Goal: Communication & Community: Answer question/provide support

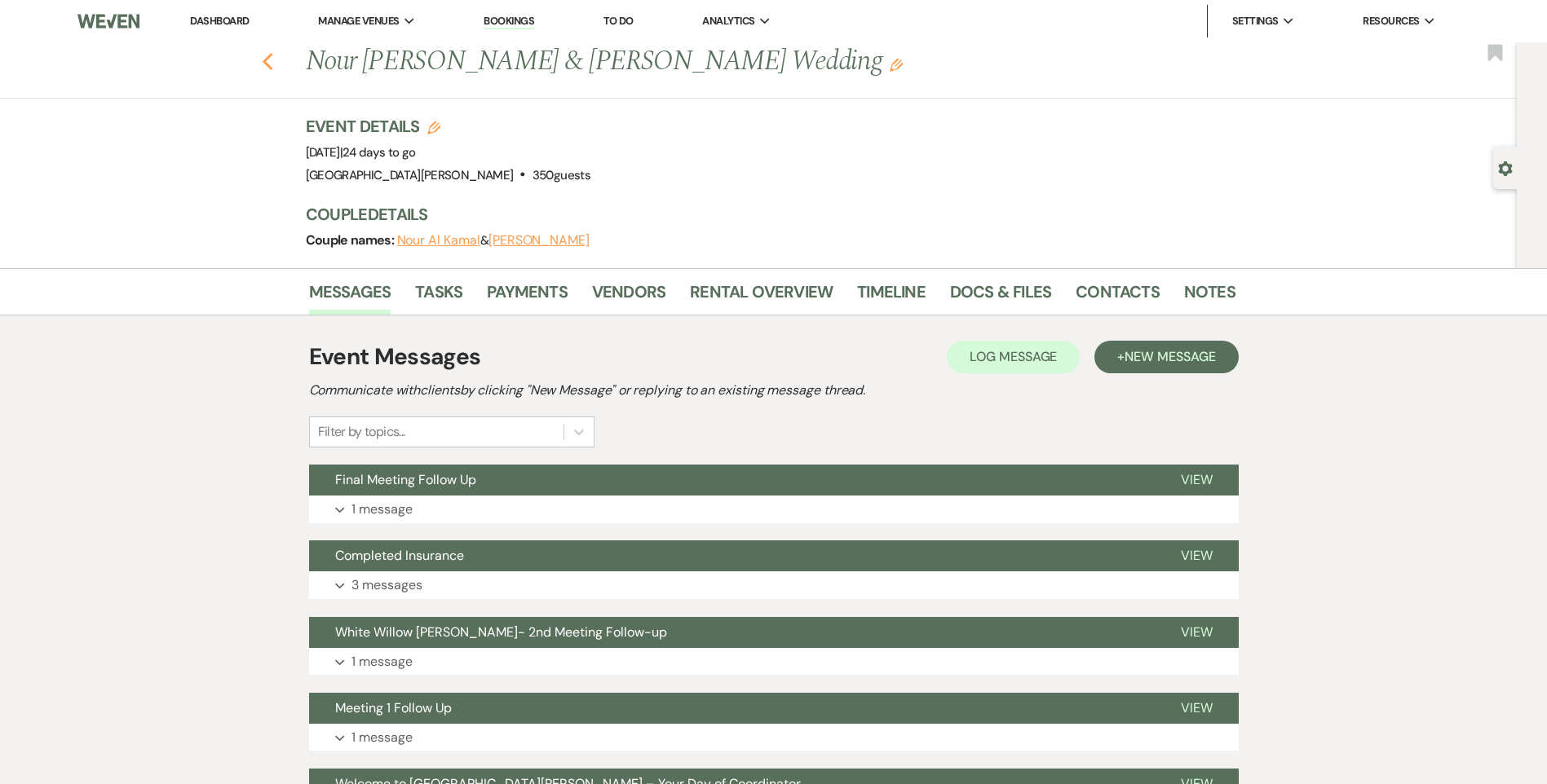
click at [274, 59] on icon "Previous" at bounding box center [268, 62] width 12 height 19
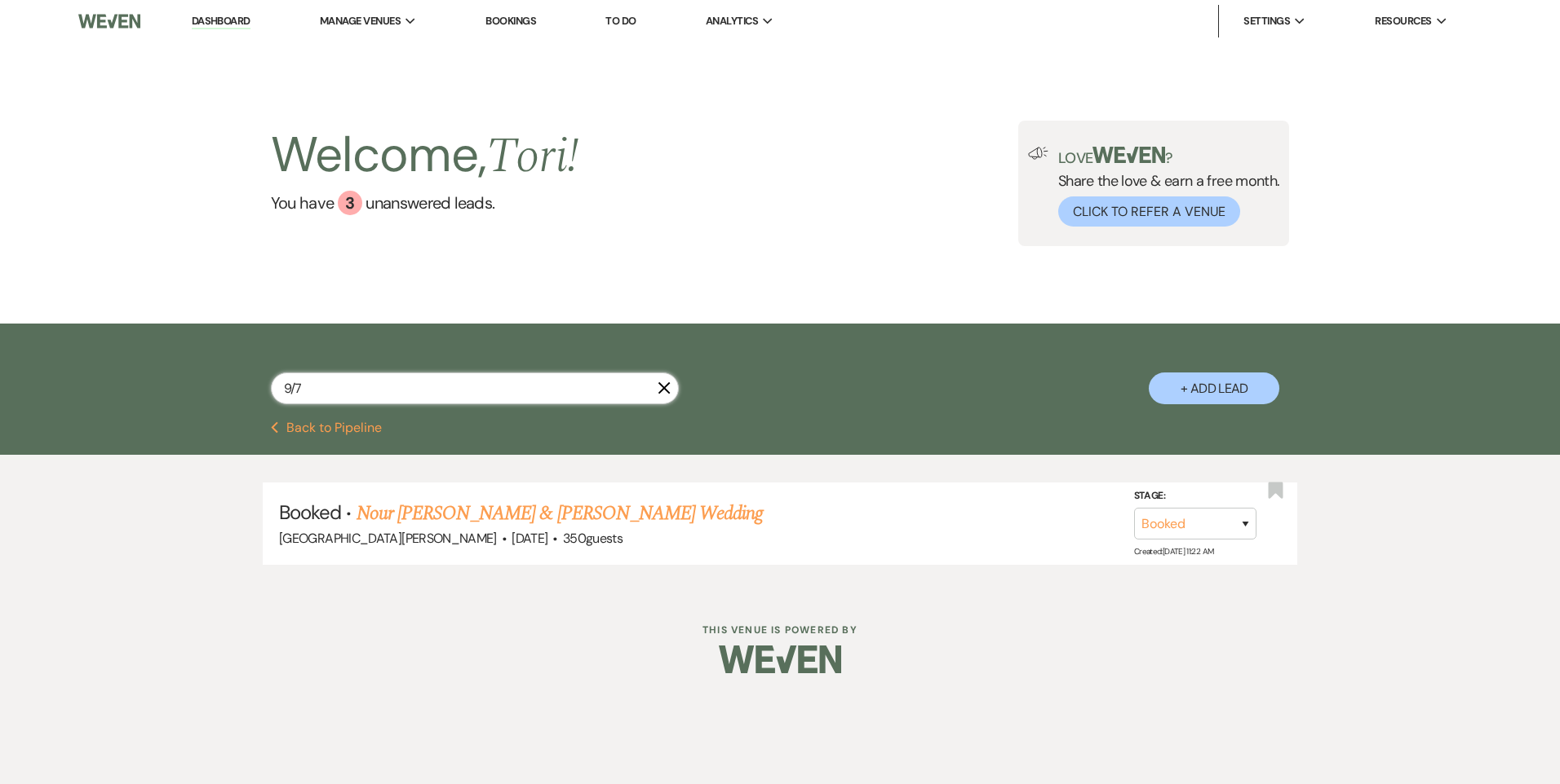
drag, startPoint x: 318, startPoint y: 392, endPoint x: 231, endPoint y: 392, distance: 87.0
click at [255, 394] on div "9/7 X + Add Lead" at bounding box center [779, 375] width 1174 height 86
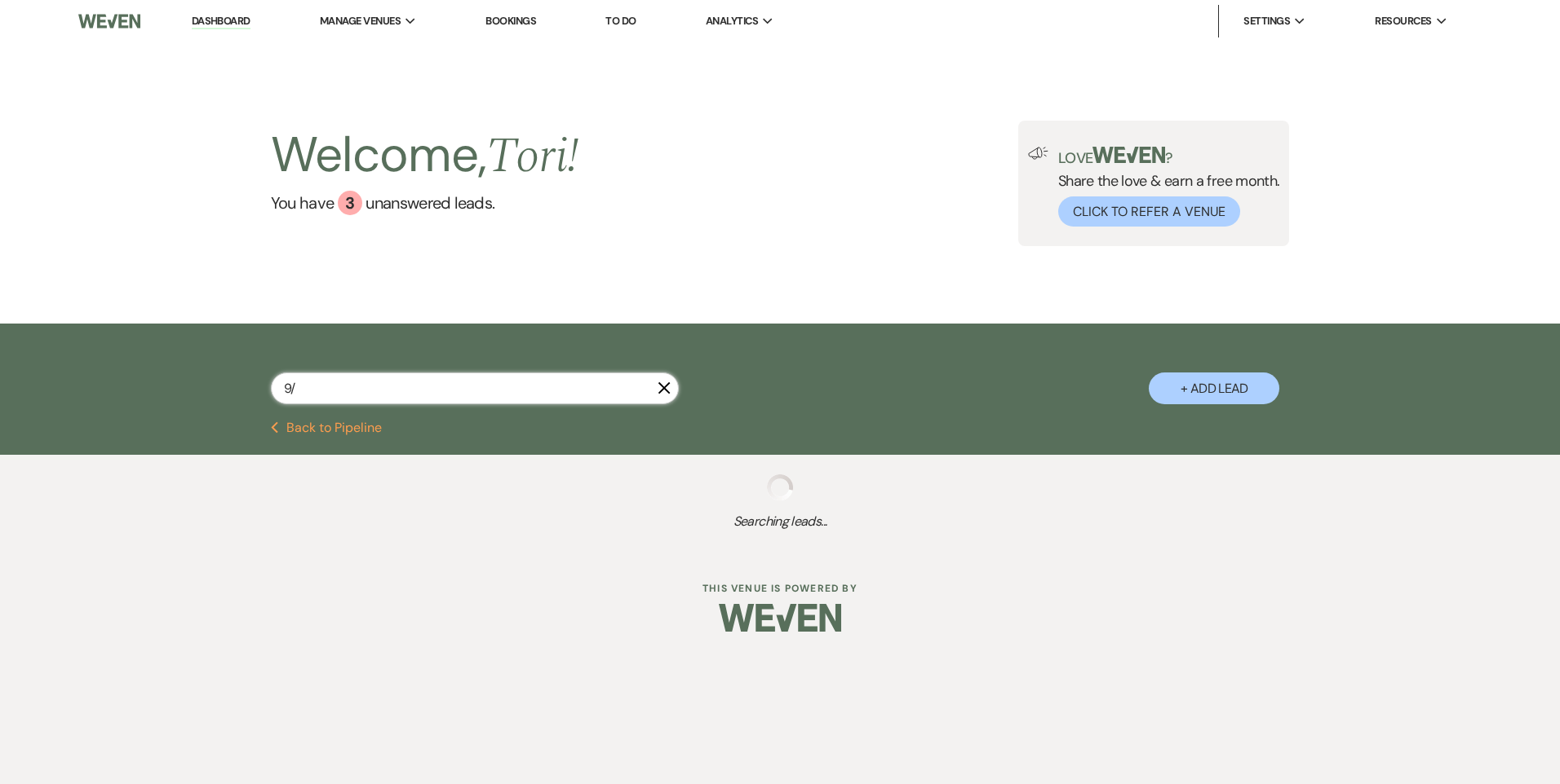
type input "9/1"
select select "8"
select select "1"
select select "8"
select select "5"
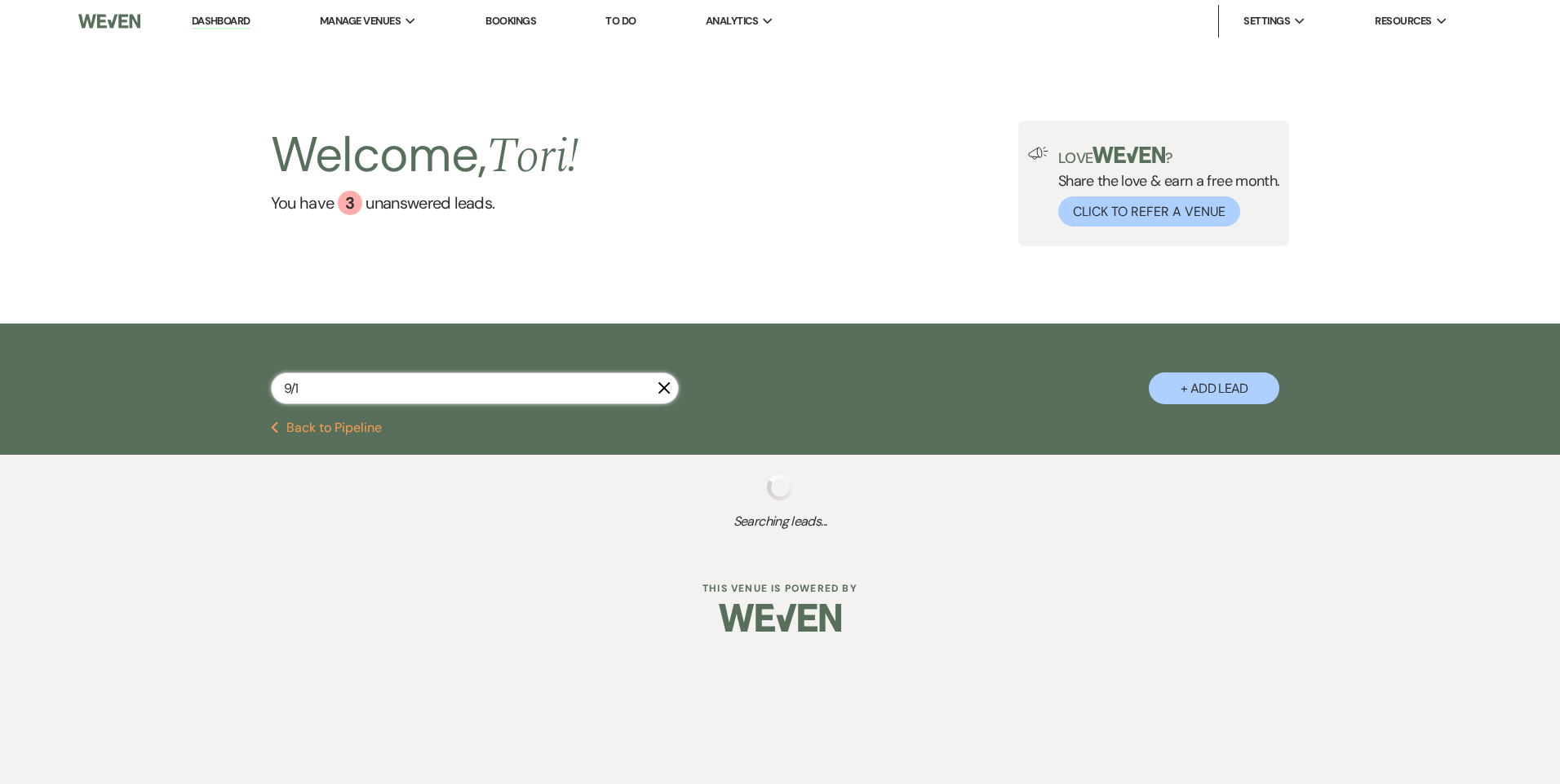
select select "8"
select select "5"
select select "8"
select select "6"
select select "5"
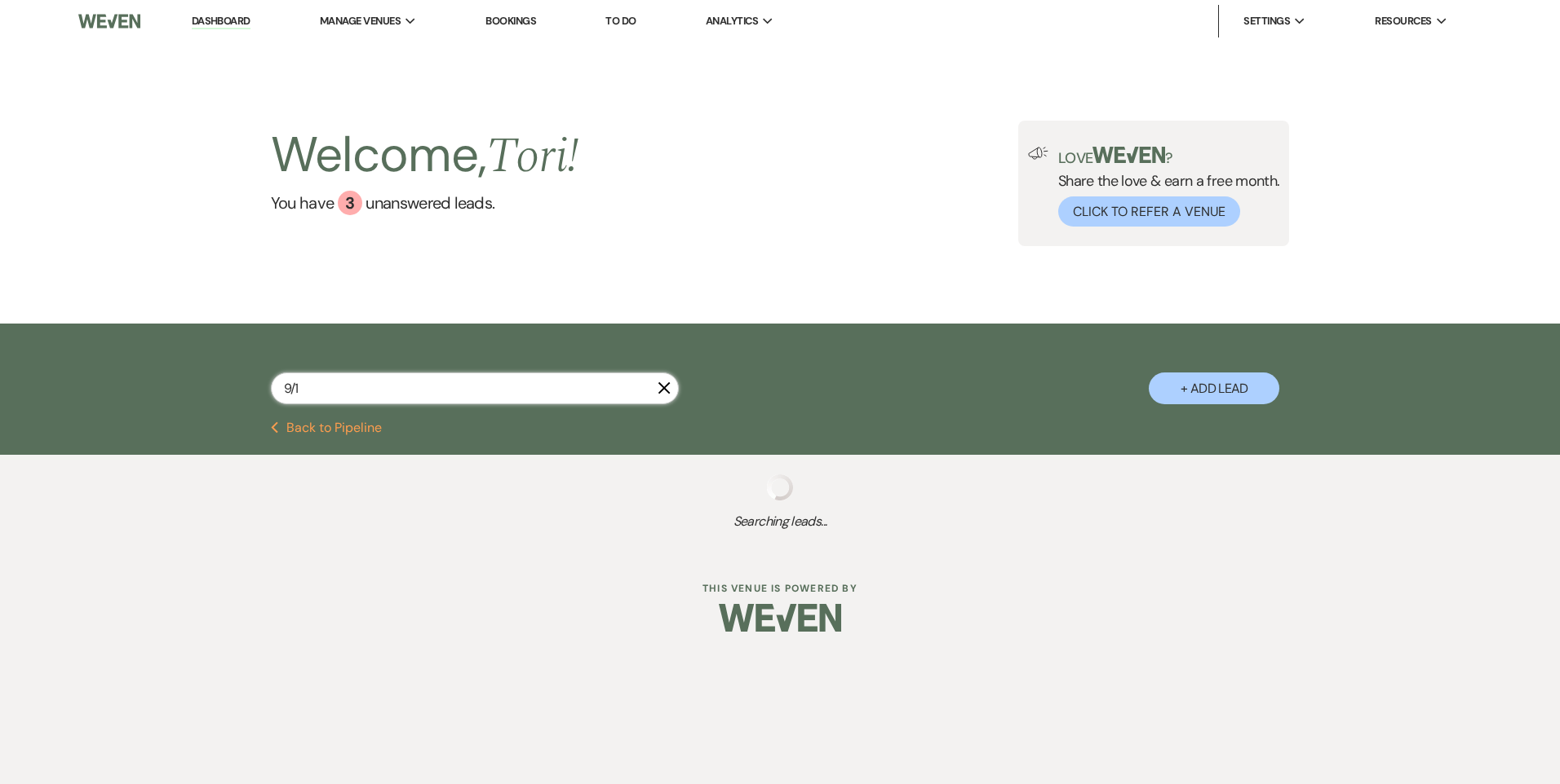
select select "8"
select select "6"
select select "8"
select select "11"
select select "8"
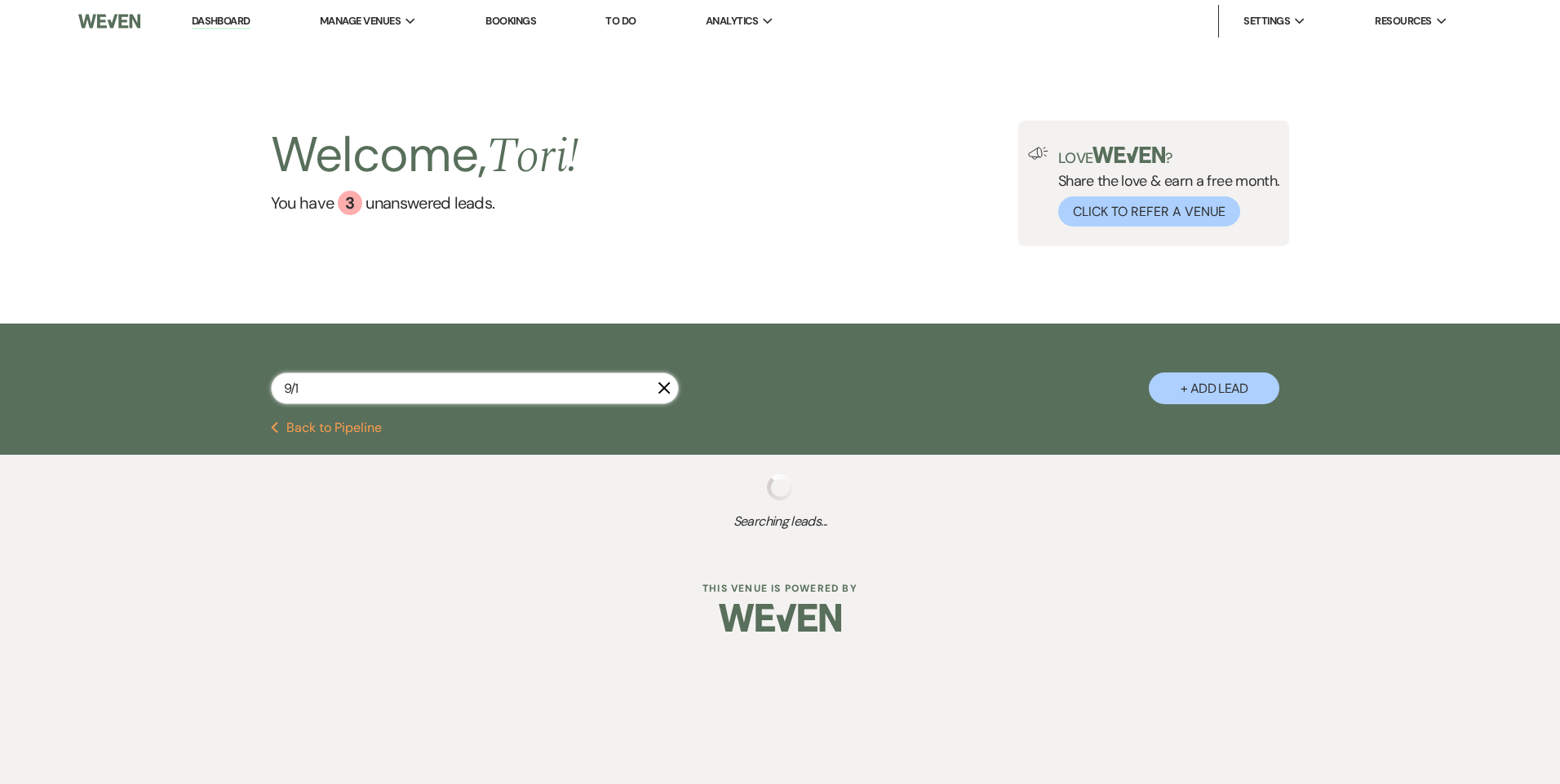
select select "6"
select select "8"
select select "7"
select select "8"
select select "1"
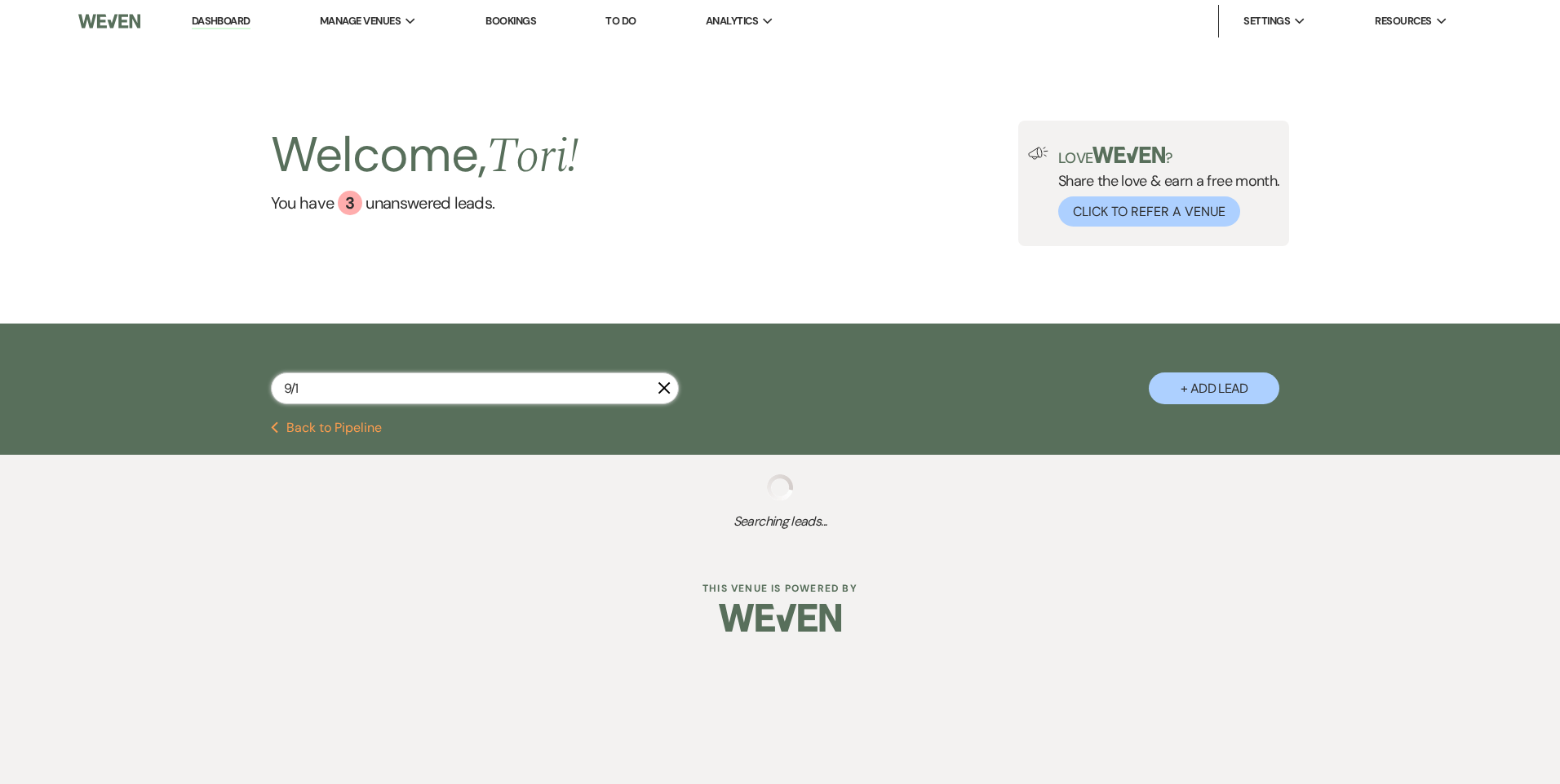
select select "8"
select select "6"
select select "8"
select select "11"
select select "8"
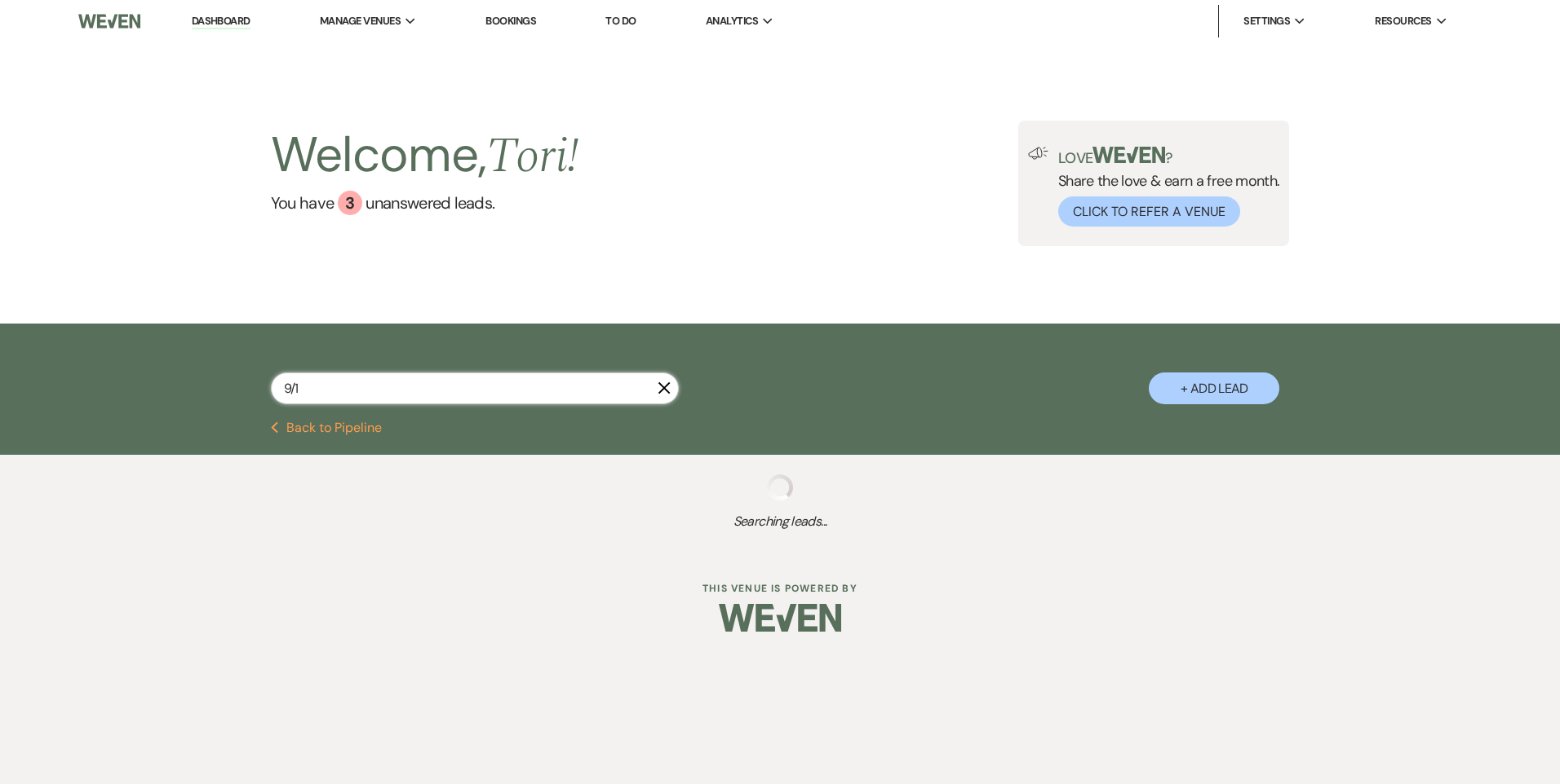
select select "7"
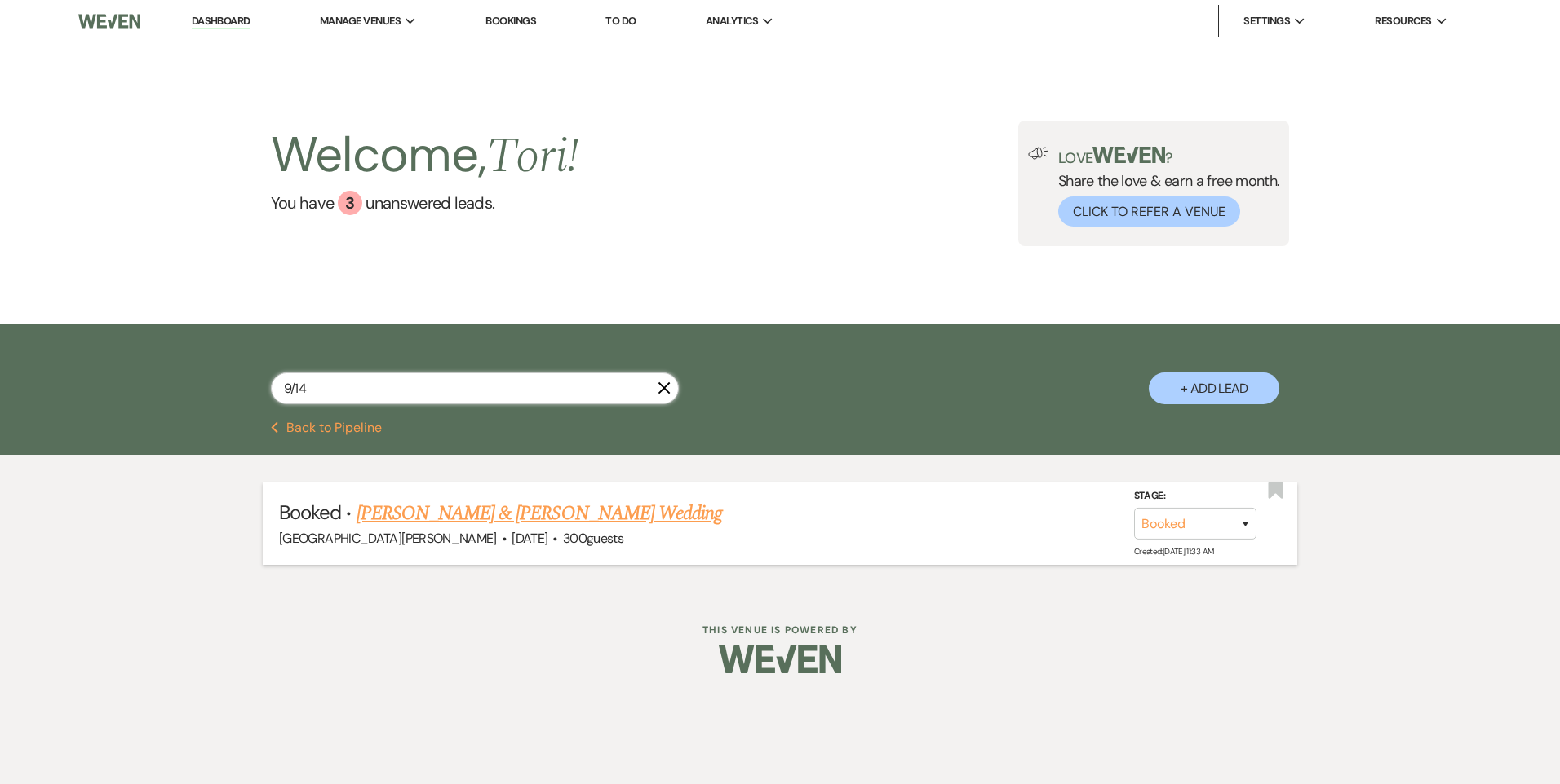
type input "9/14"
click at [401, 515] on link "[PERSON_NAME] & [PERSON_NAME] Wedding" at bounding box center [539, 513] width 365 height 29
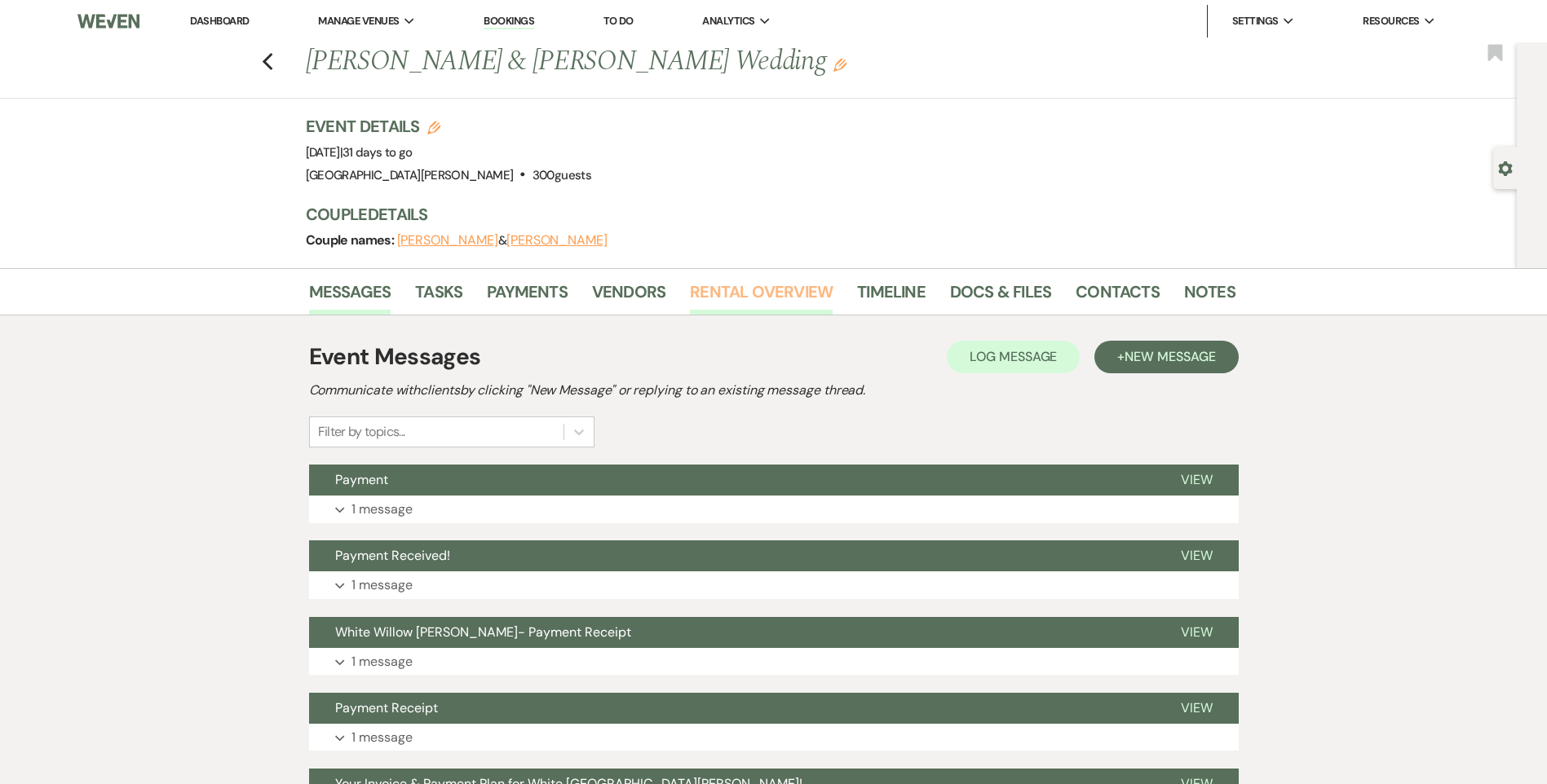
click at [785, 283] on link "Rental Overview" at bounding box center [761, 297] width 143 height 35
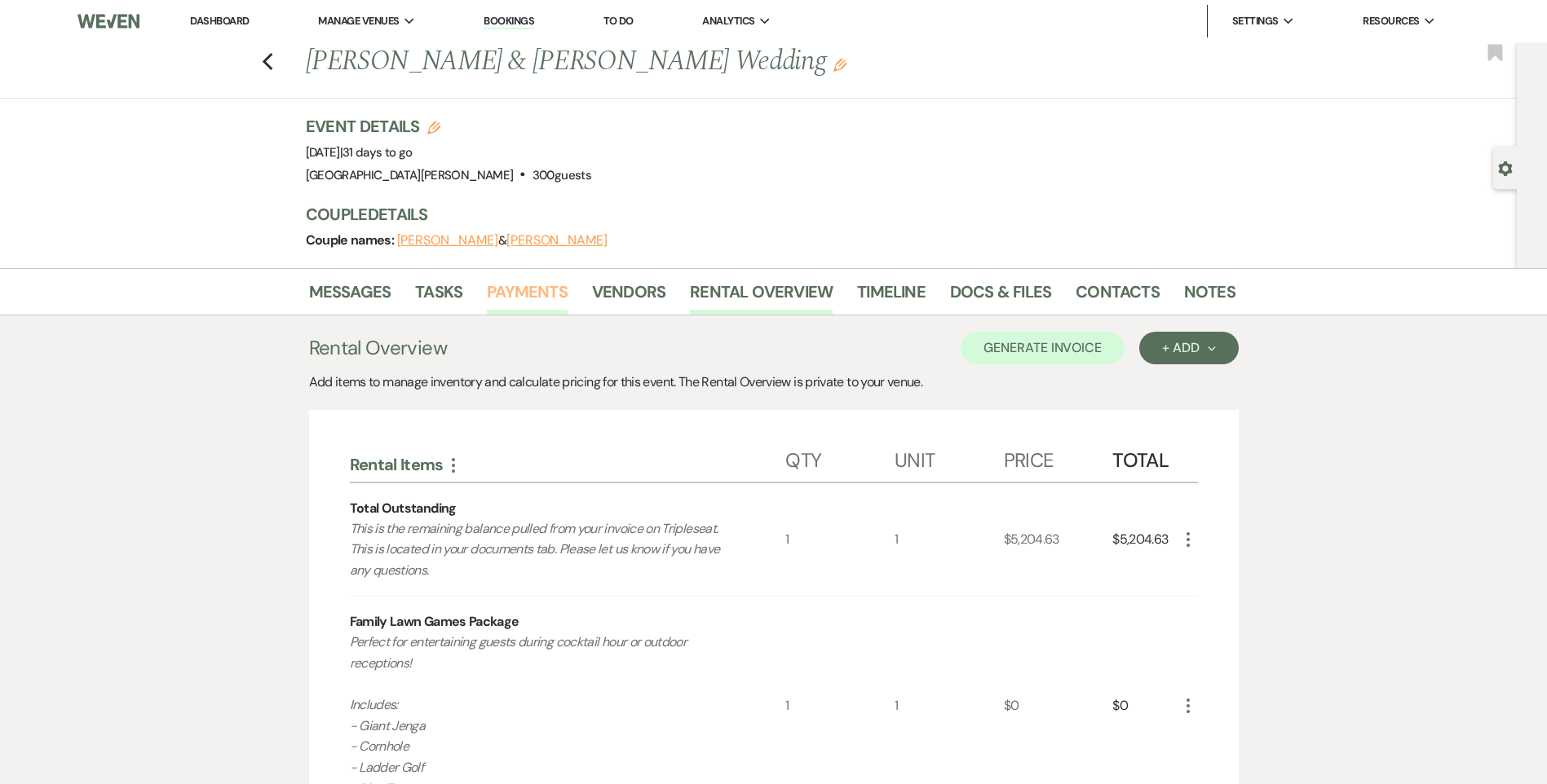
click at [536, 291] on link "Payments" at bounding box center [526, 297] width 81 height 35
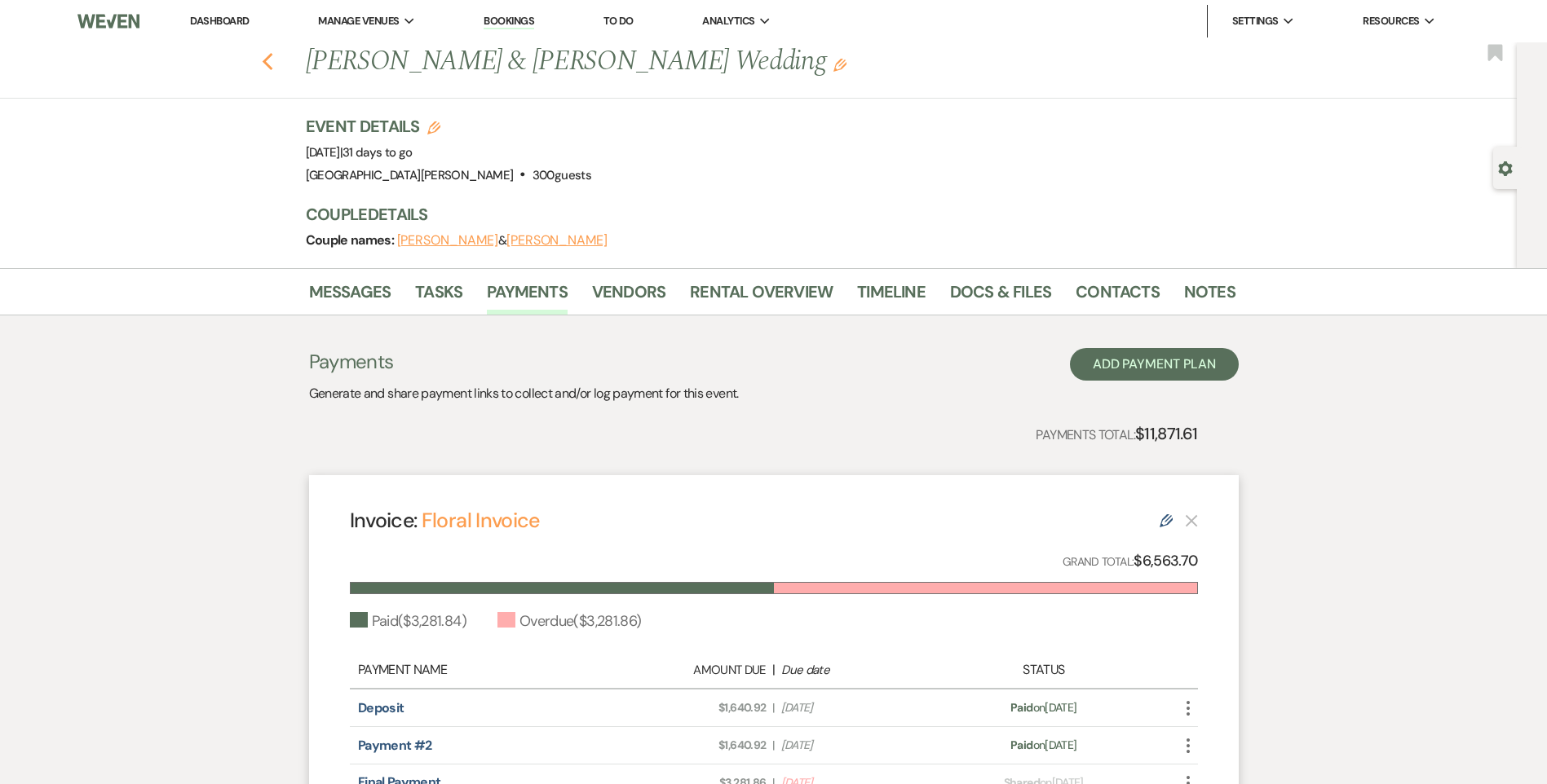
click at [274, 60] on icon "Previous" at bounding box center [268, 62] width 12 height 19
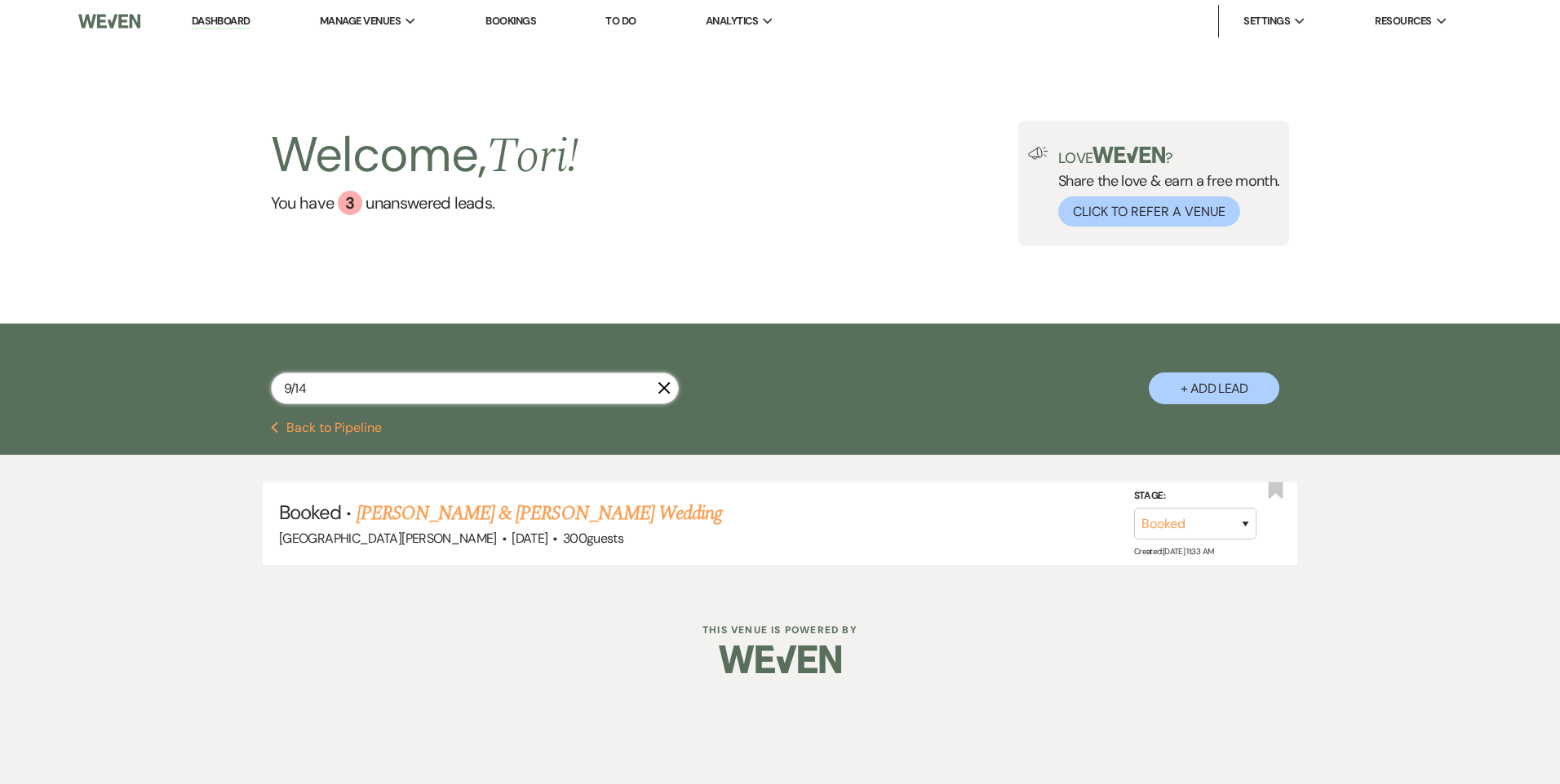
click at [355, 375] on input "9/14" at bounding box center [475, 389] width 408 height 32
type input "9/23"
click at [448, 516] on link "[PERSON_NAME] Birthday Party" at bounding box center [478, 513] width 244 height 29
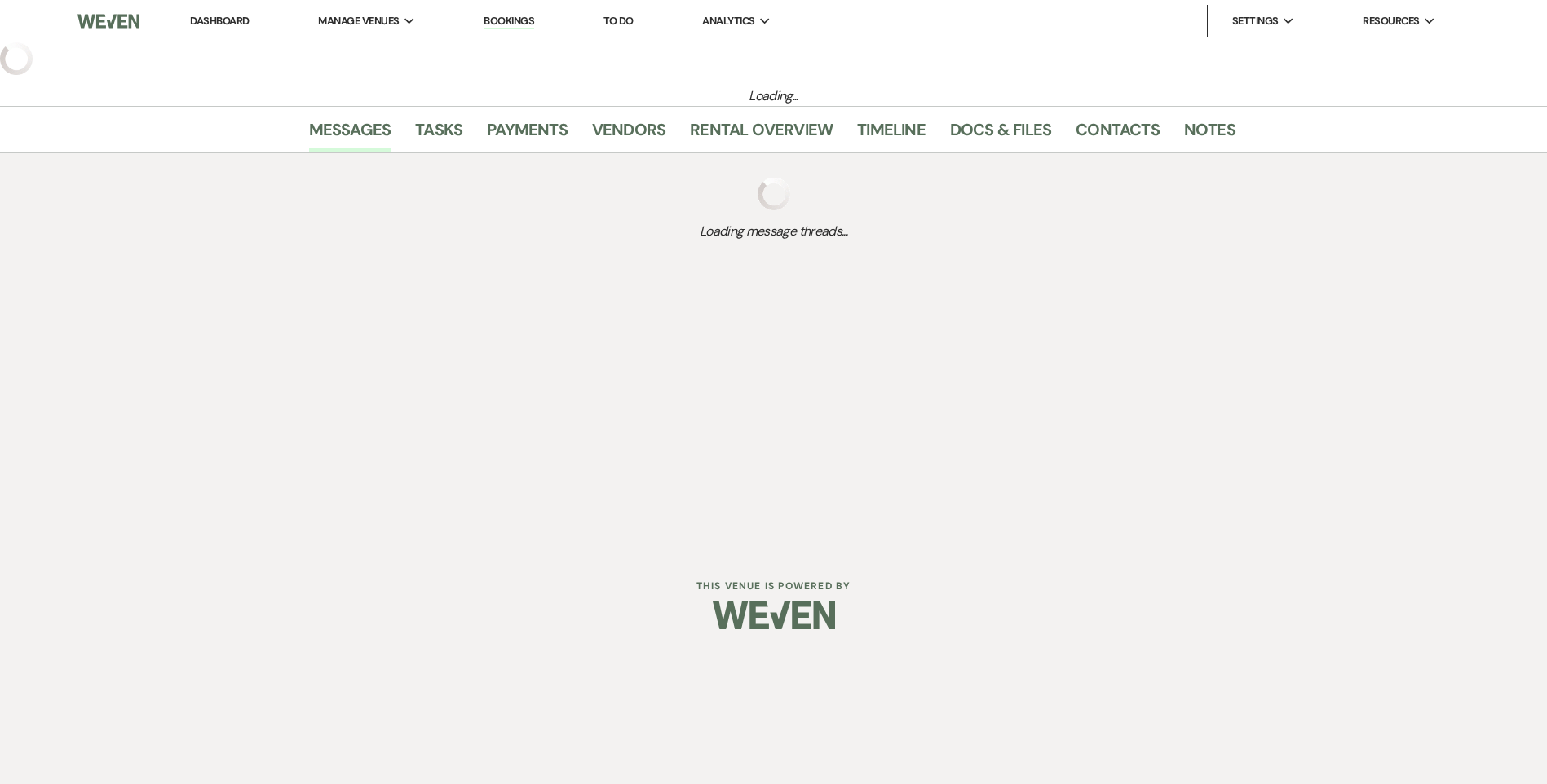
select select "4"
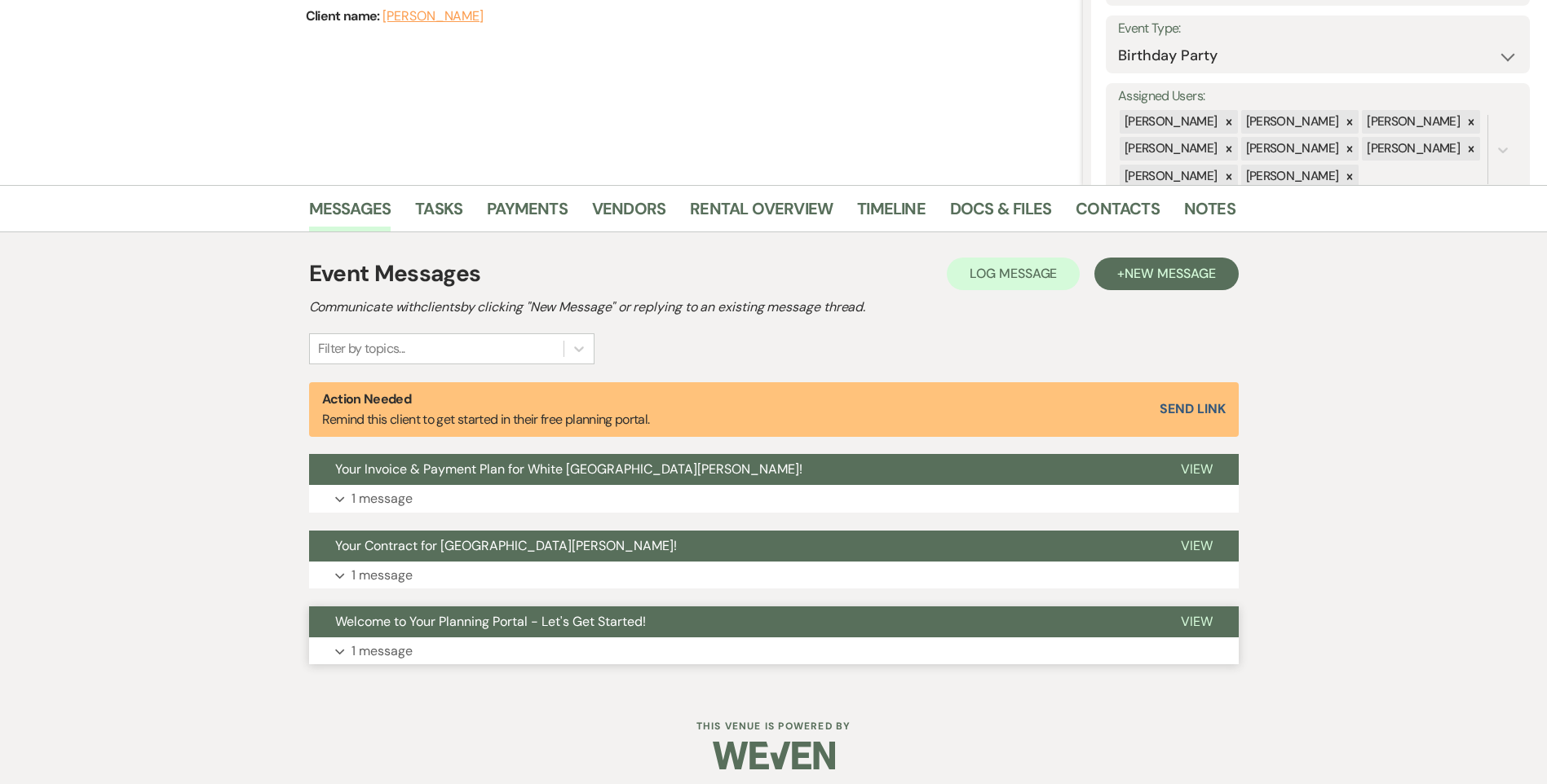
scroll to position [234, 0]
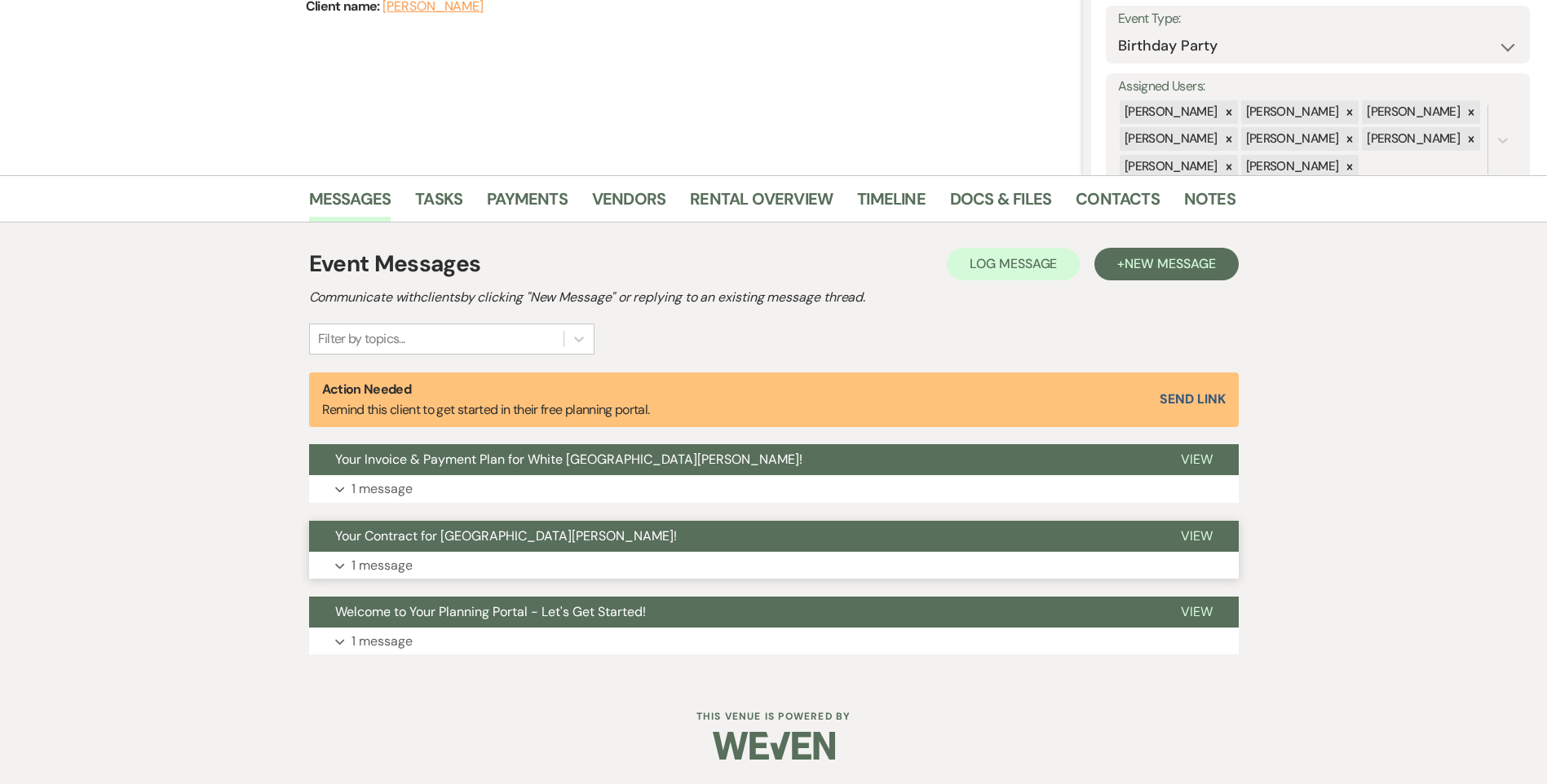
click at [495, 568] on button "Expand 1 message" at bounding box center [774, 565] width 929 height 27
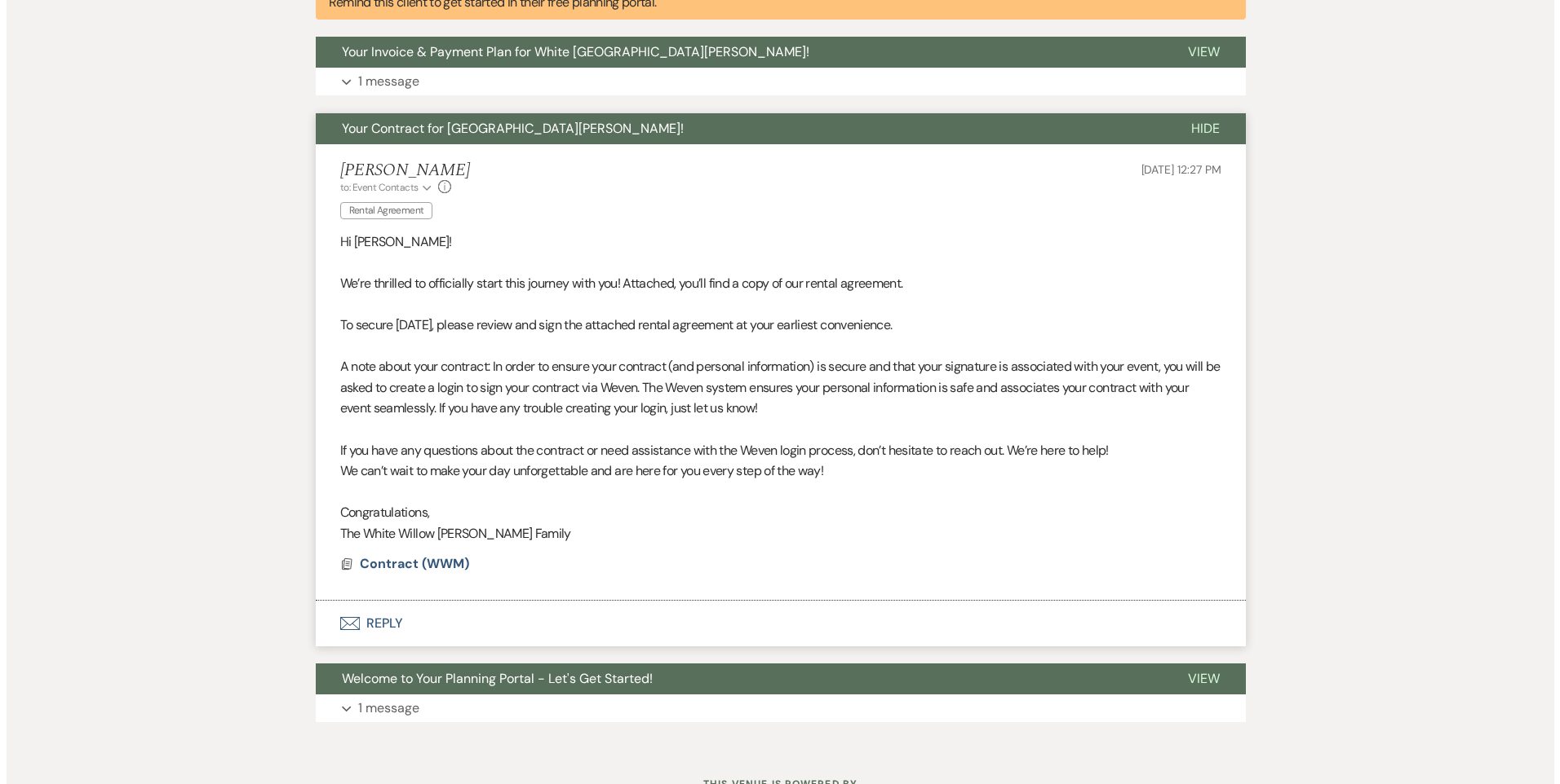
scroll to position [710, 0]
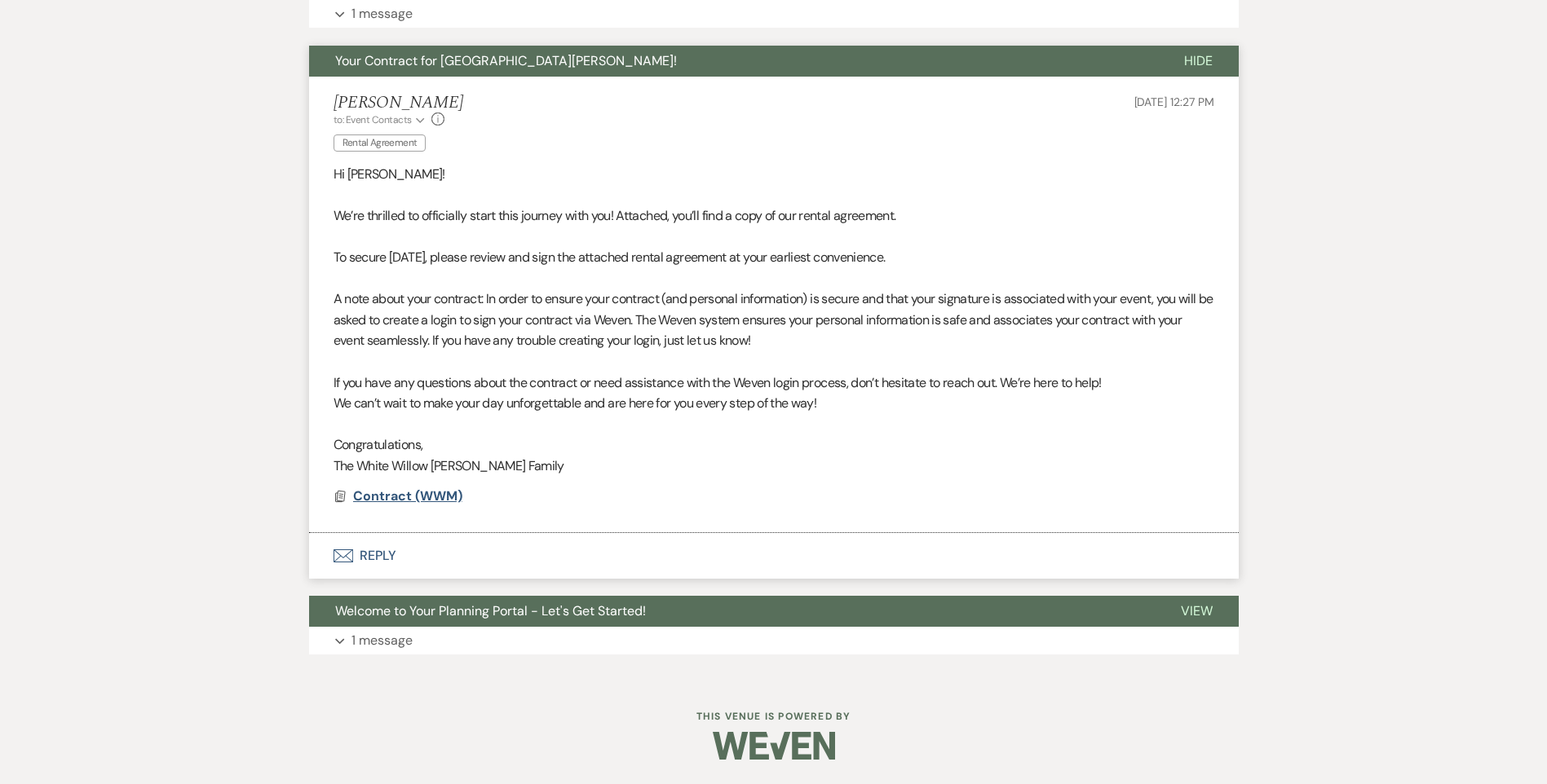
click at [408, 501] on span "Contract (WWM)" at bounding box center [408, 495] width 109 height 17
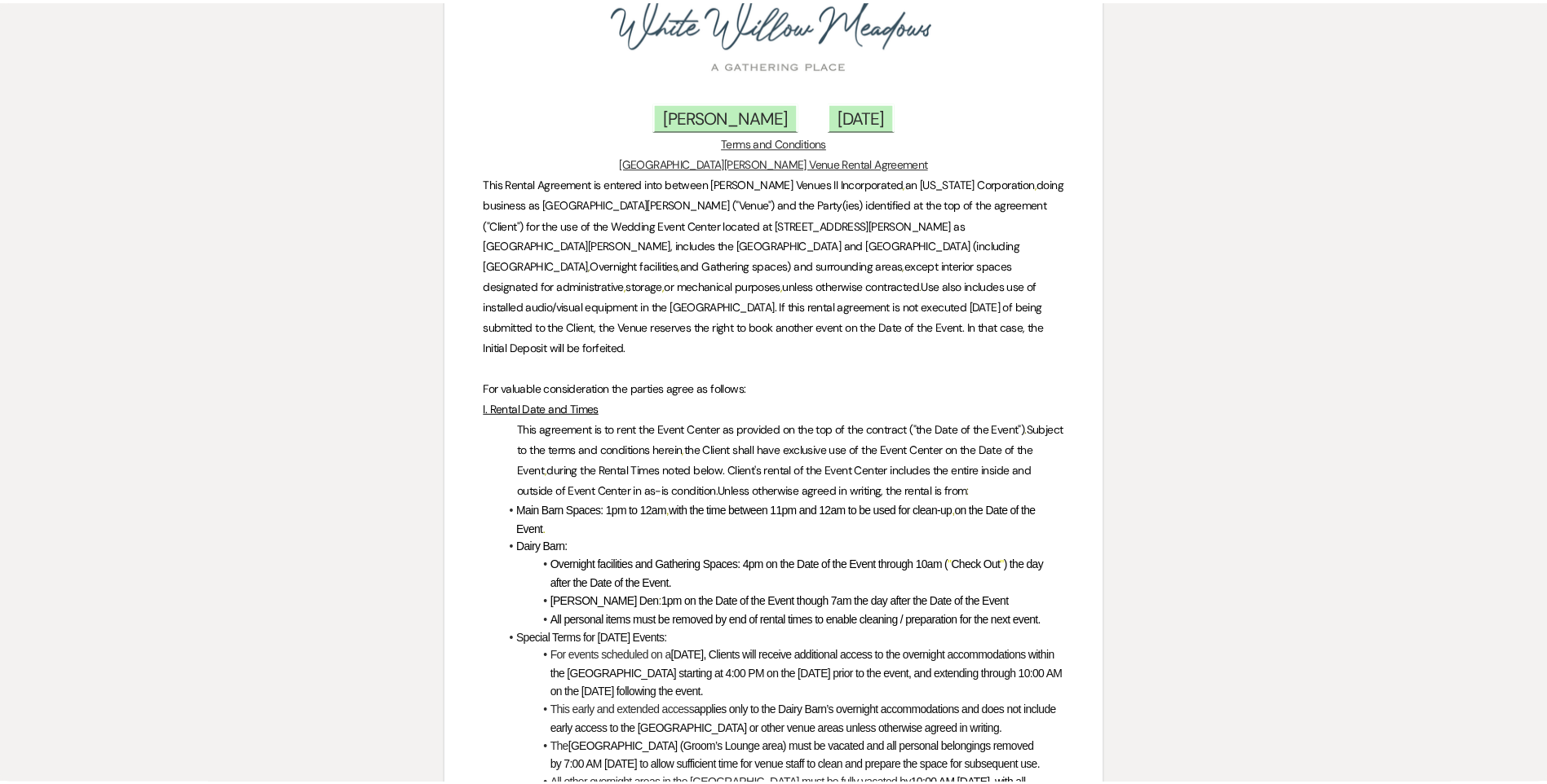
scroll to position [0, 0]
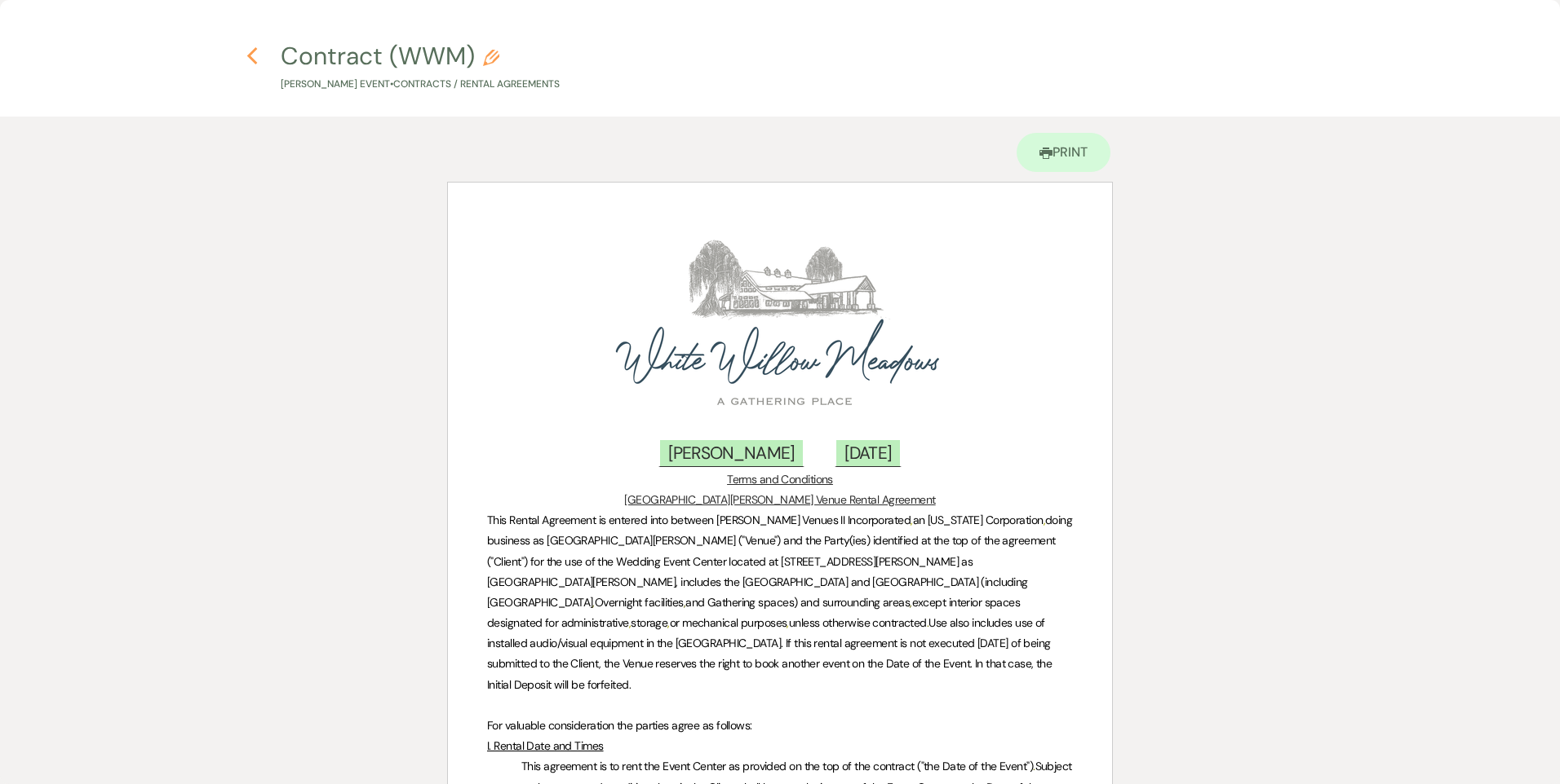
click at [256, 56] on icon "Previous" at bounding box center [253, 56] width 12 height 19
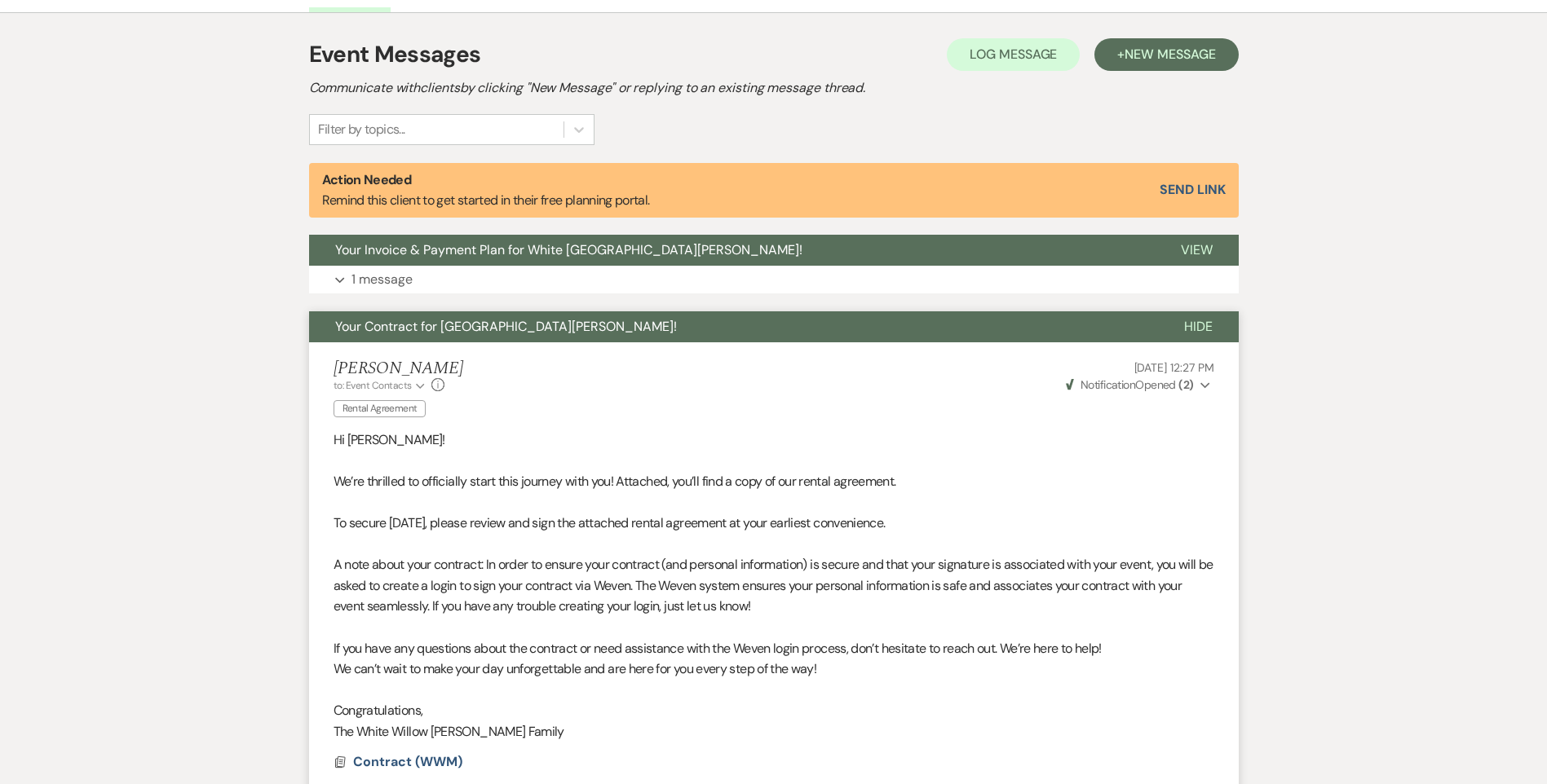
scroll to position [384, 0]
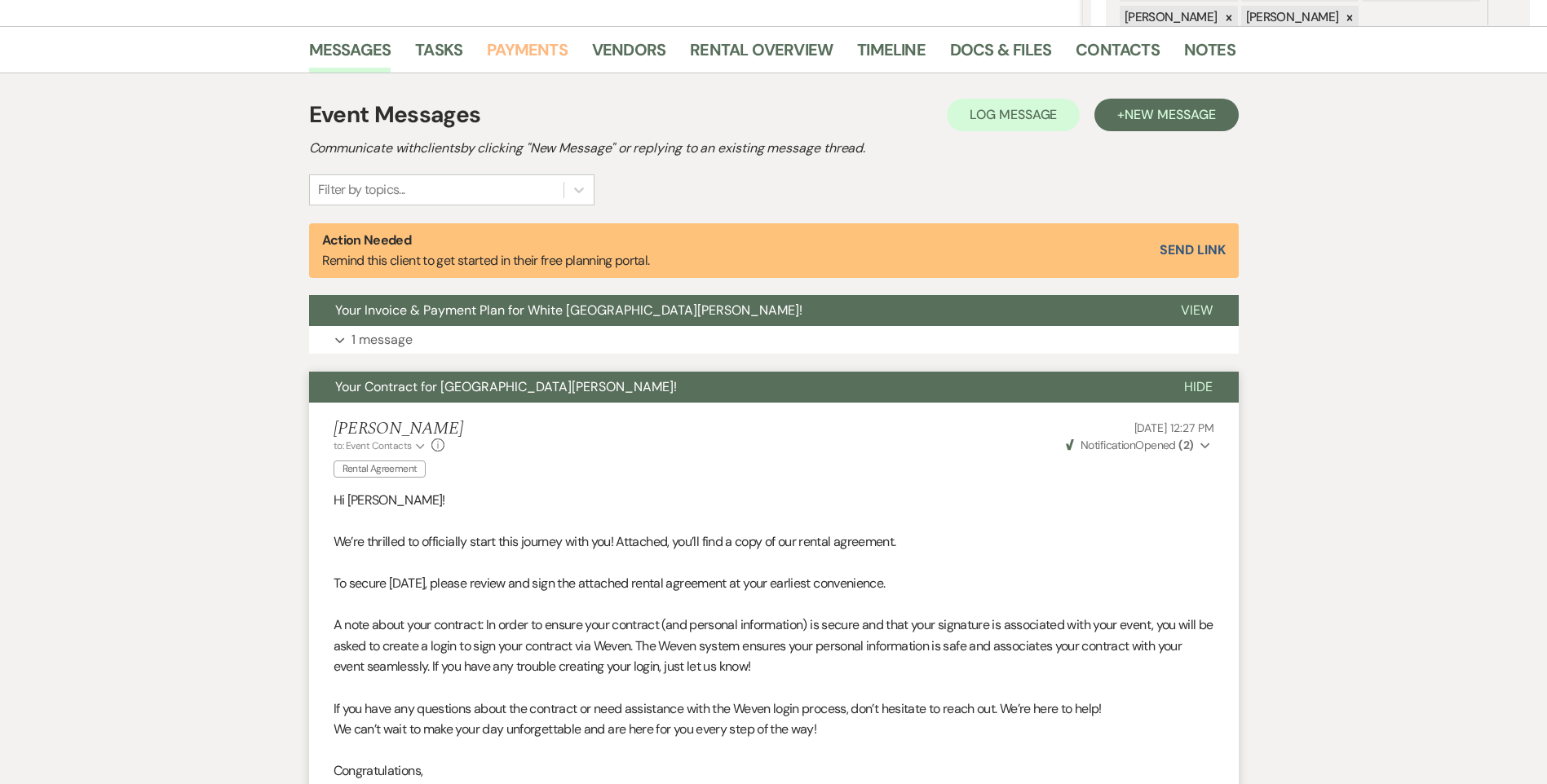
click at [524, 53] on link "Payments" at bounding box center [526, 54] width 81 height 35
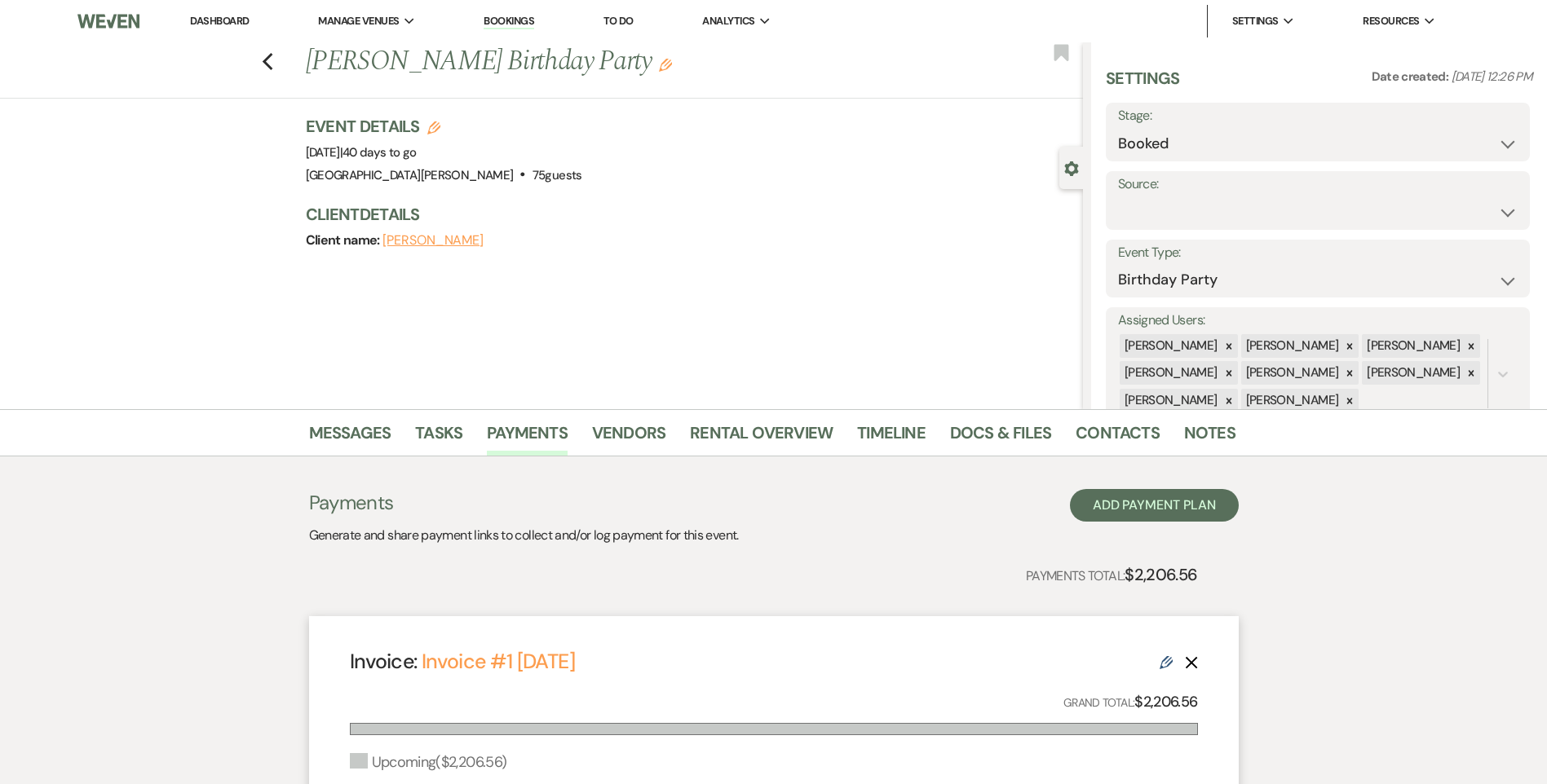
click at [223, 23] on link "Dashboard" at bounding box center [219, 21] width 58 height 14
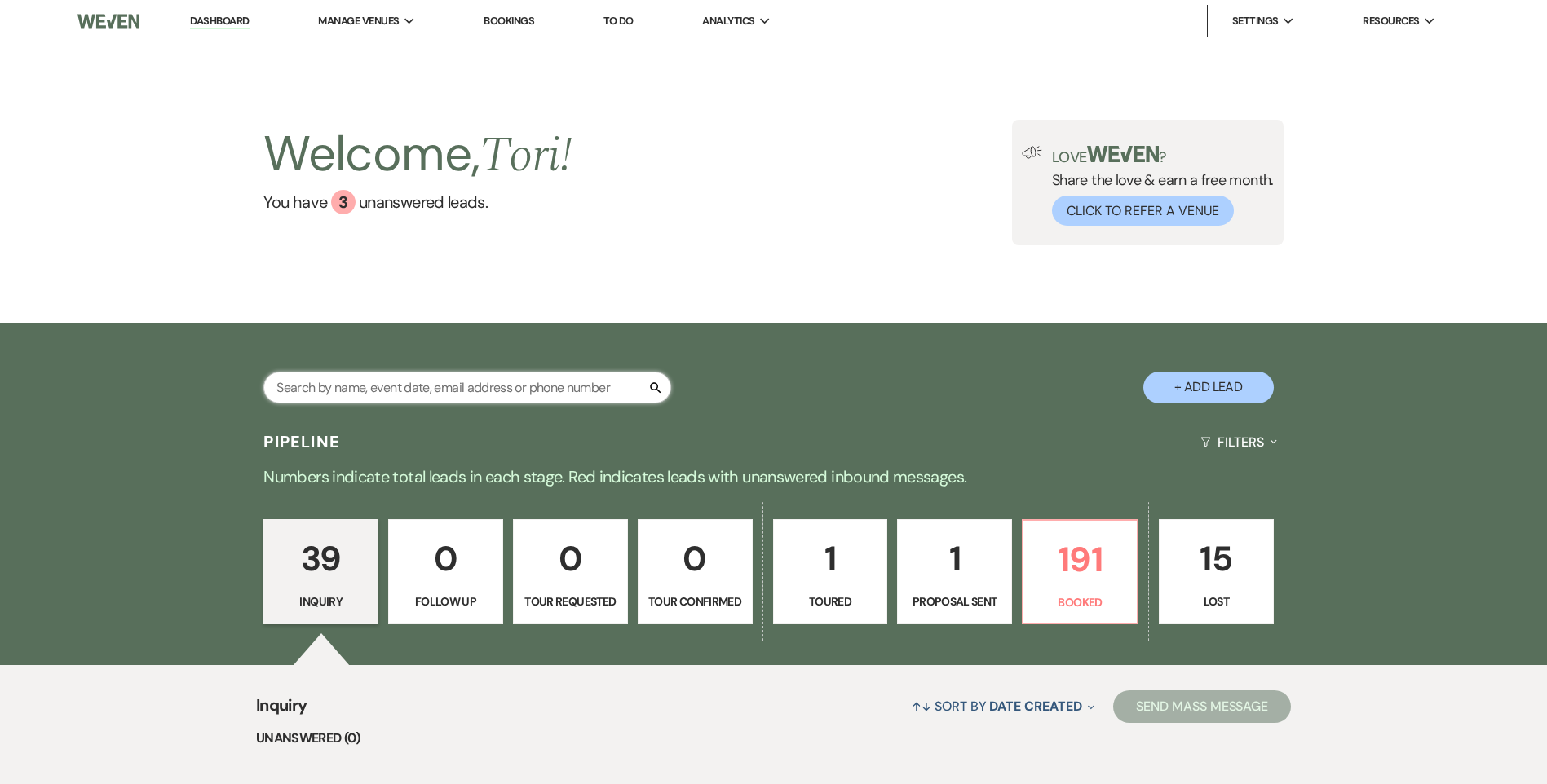
click at [313, 376] on input "text" at bounding box center [467, 388] width 408 height 32
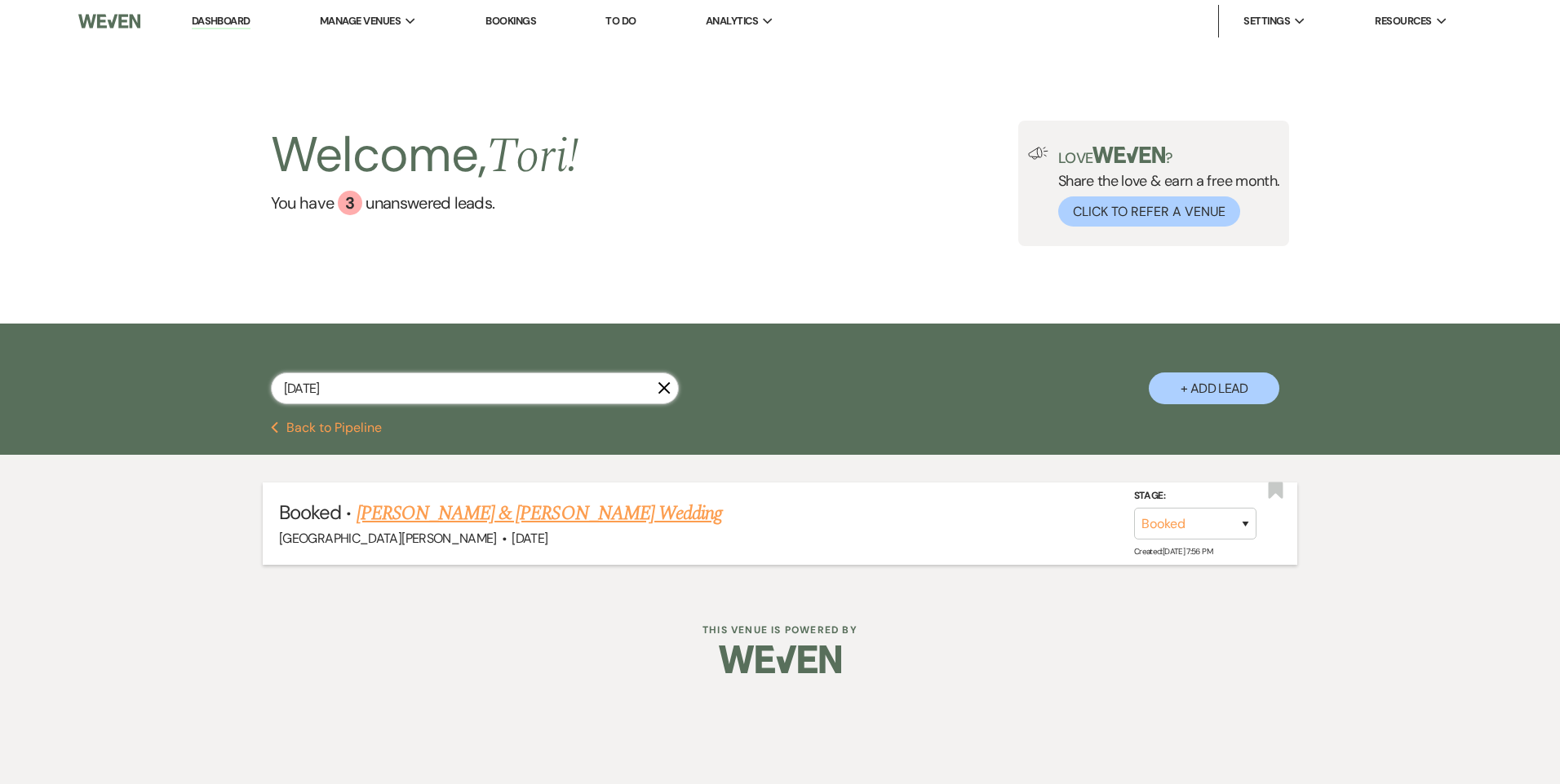
type input "[DATE]"
click at [445, 516] on link "[PERSON_NAME] & [PERSON_NAME] Wedding" at bounding box center [539, 513] width 365 height 29
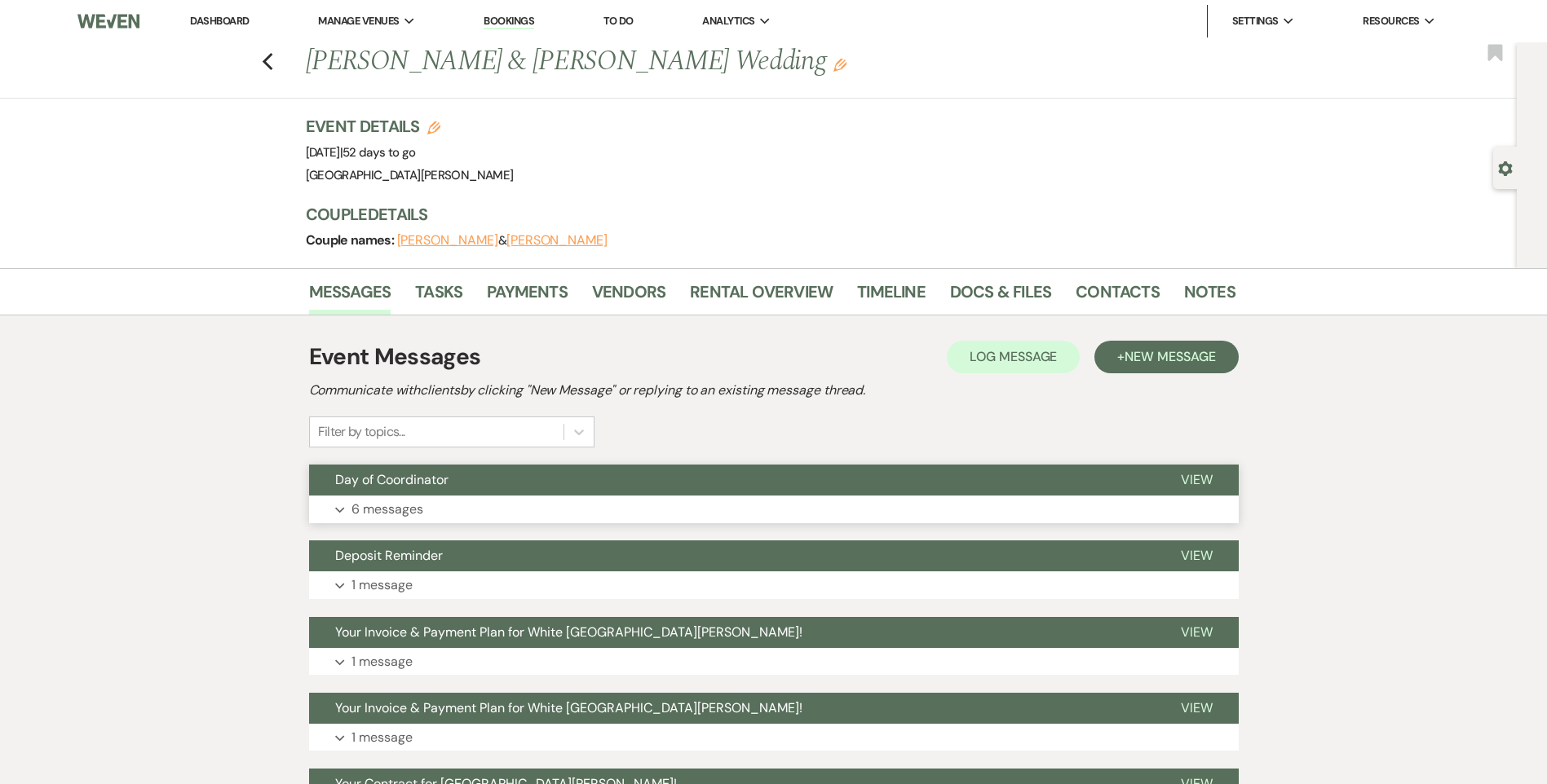
click at [426, 505] on button "Expand 6 messages" at bounding box center [774, 509] width 929 height 27
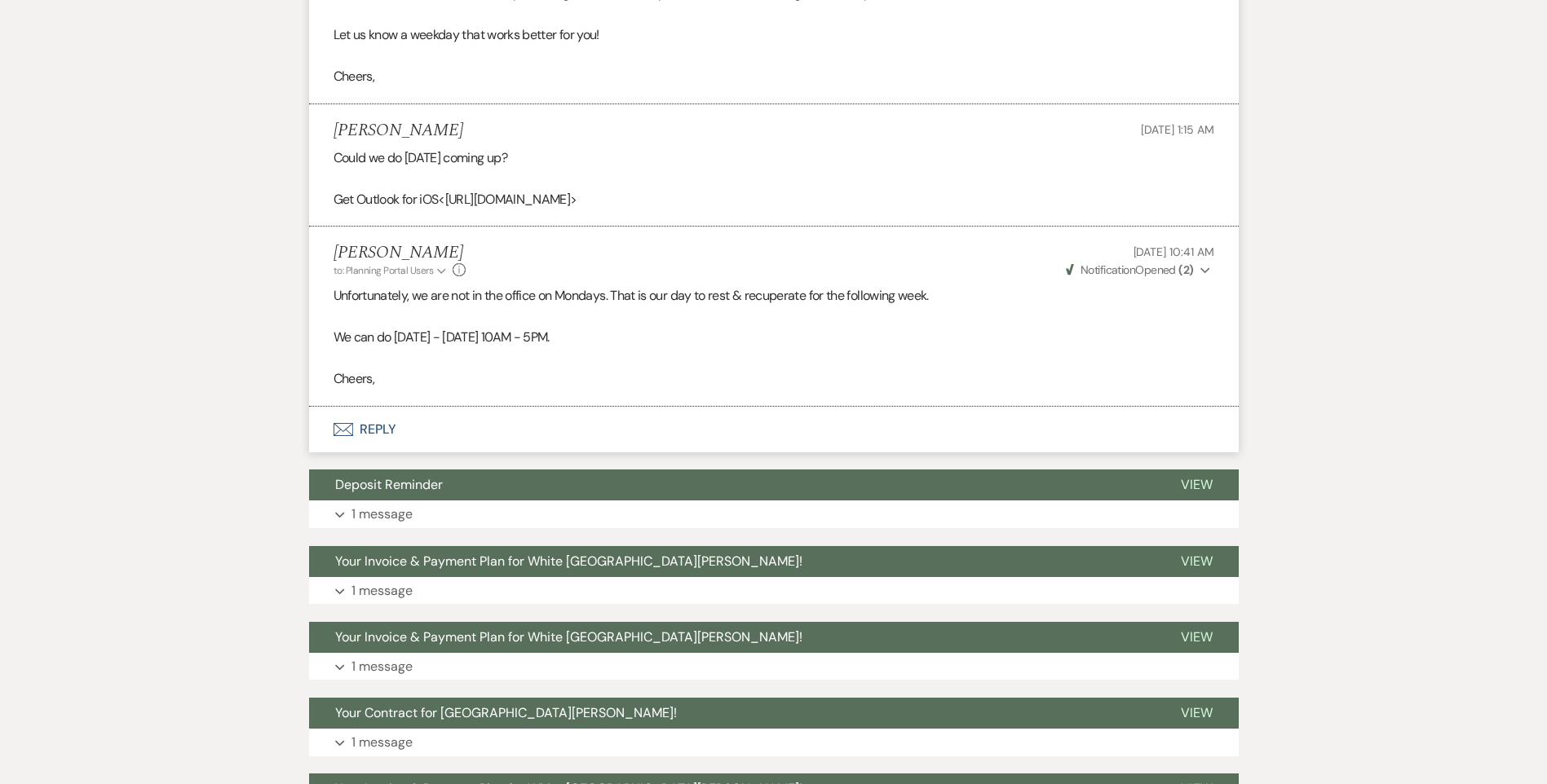
scroll to position [1957, 0]
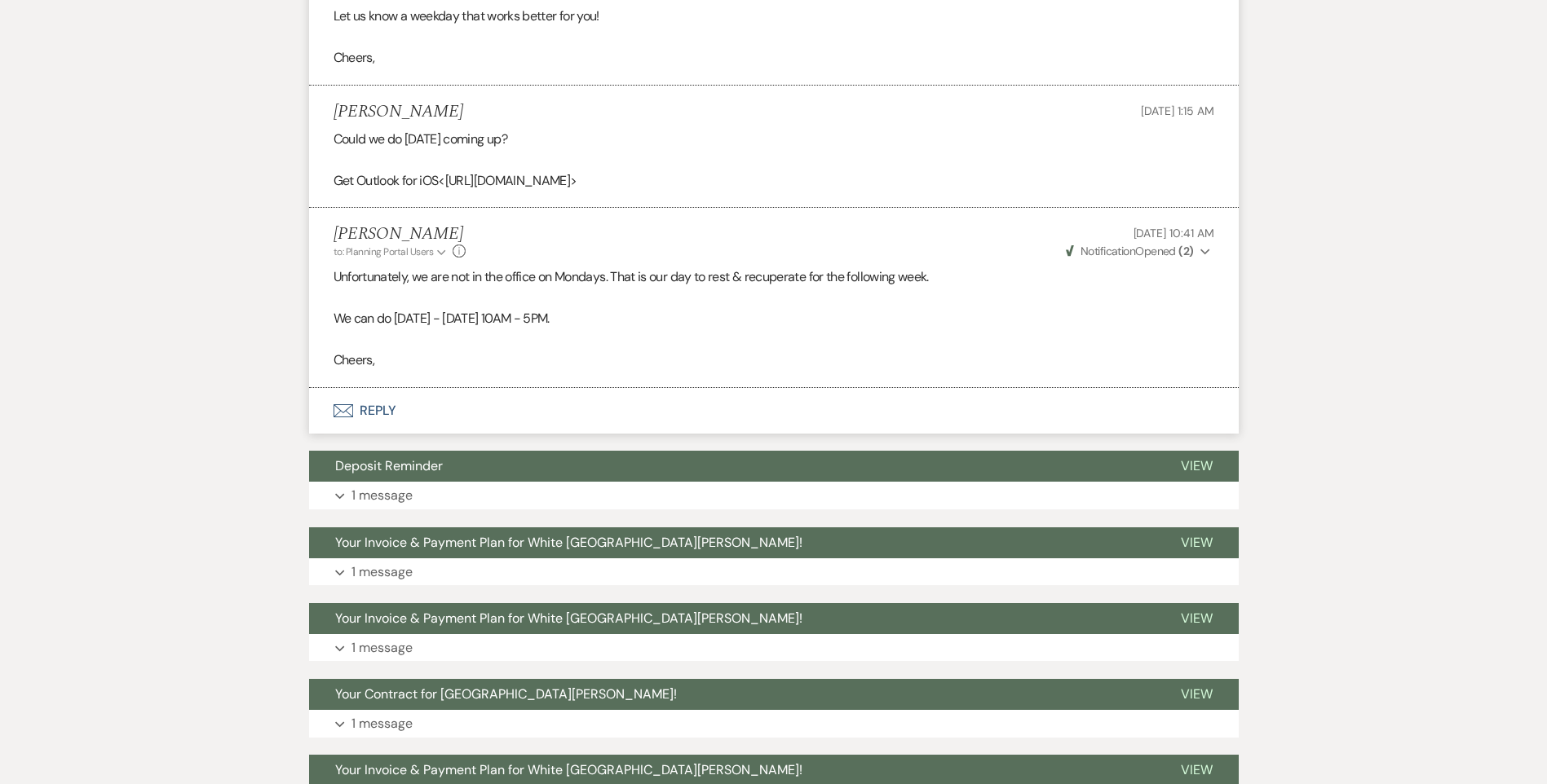
click at [376, 407] on button "Envelope Reply" at bounding box center [774, 411] width 929 height 46
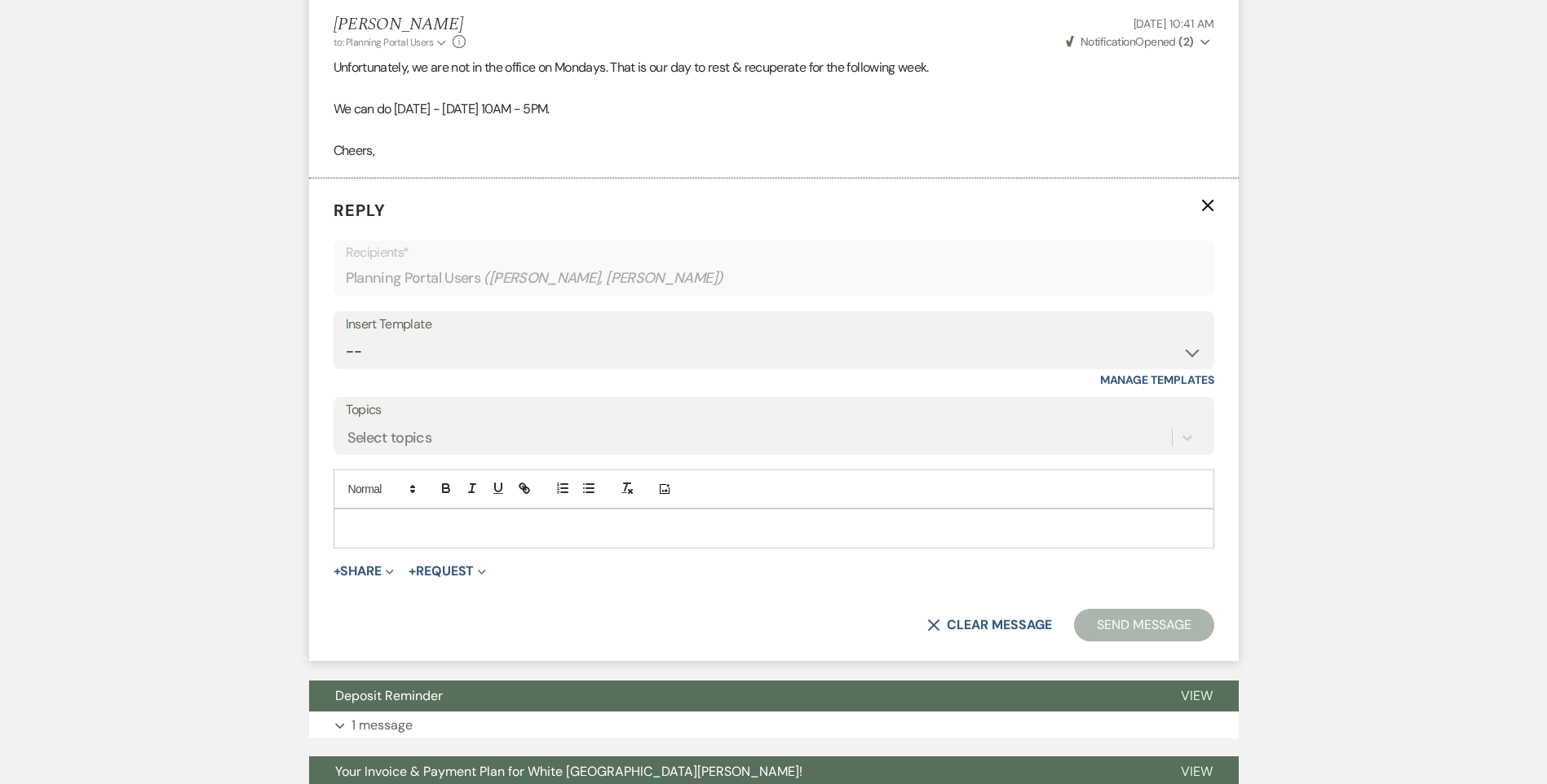
scroll to position [2194, 0]
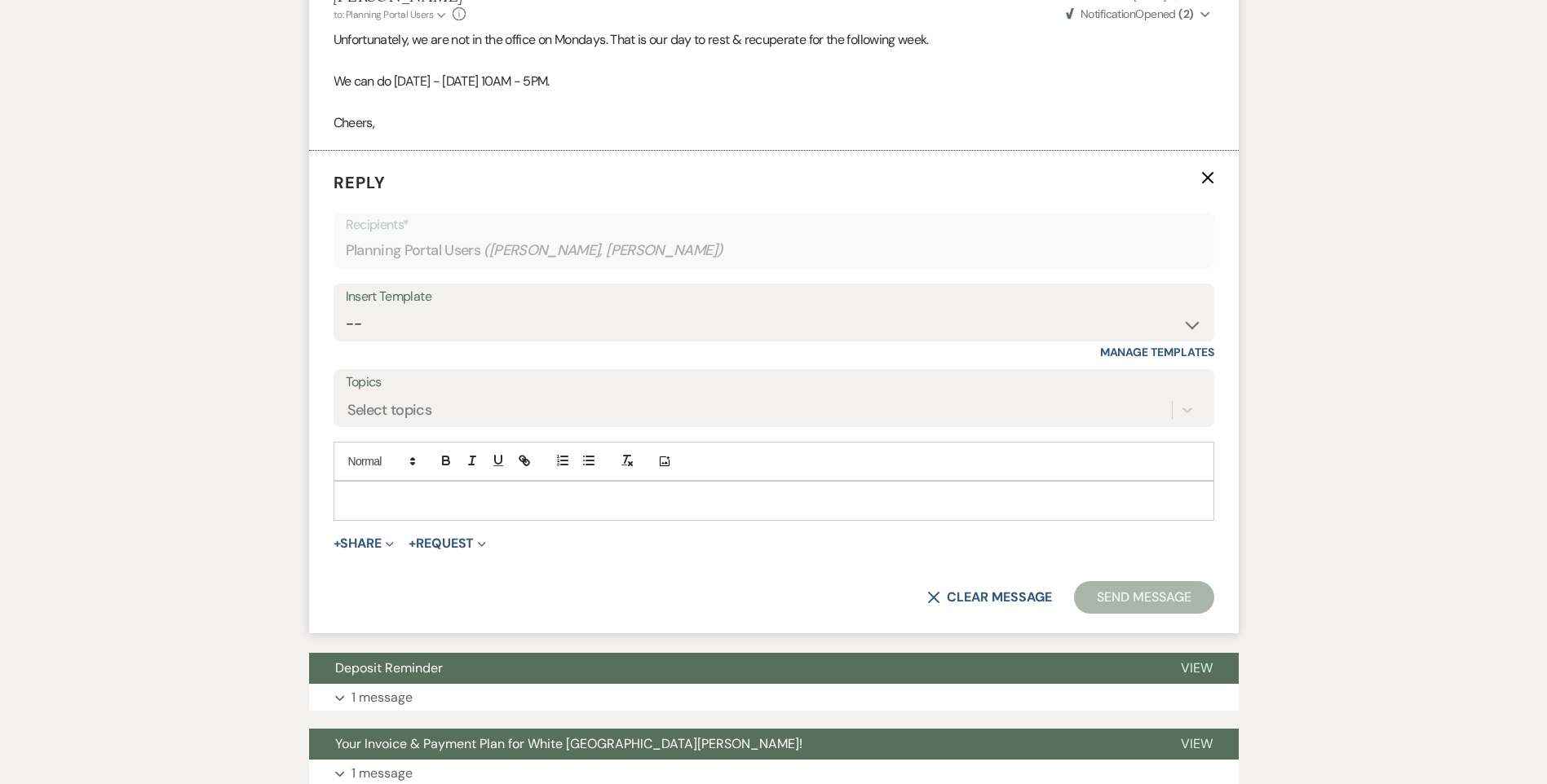
click at [642, 496] on p at bounding box center [774, 501] width 855 height 18
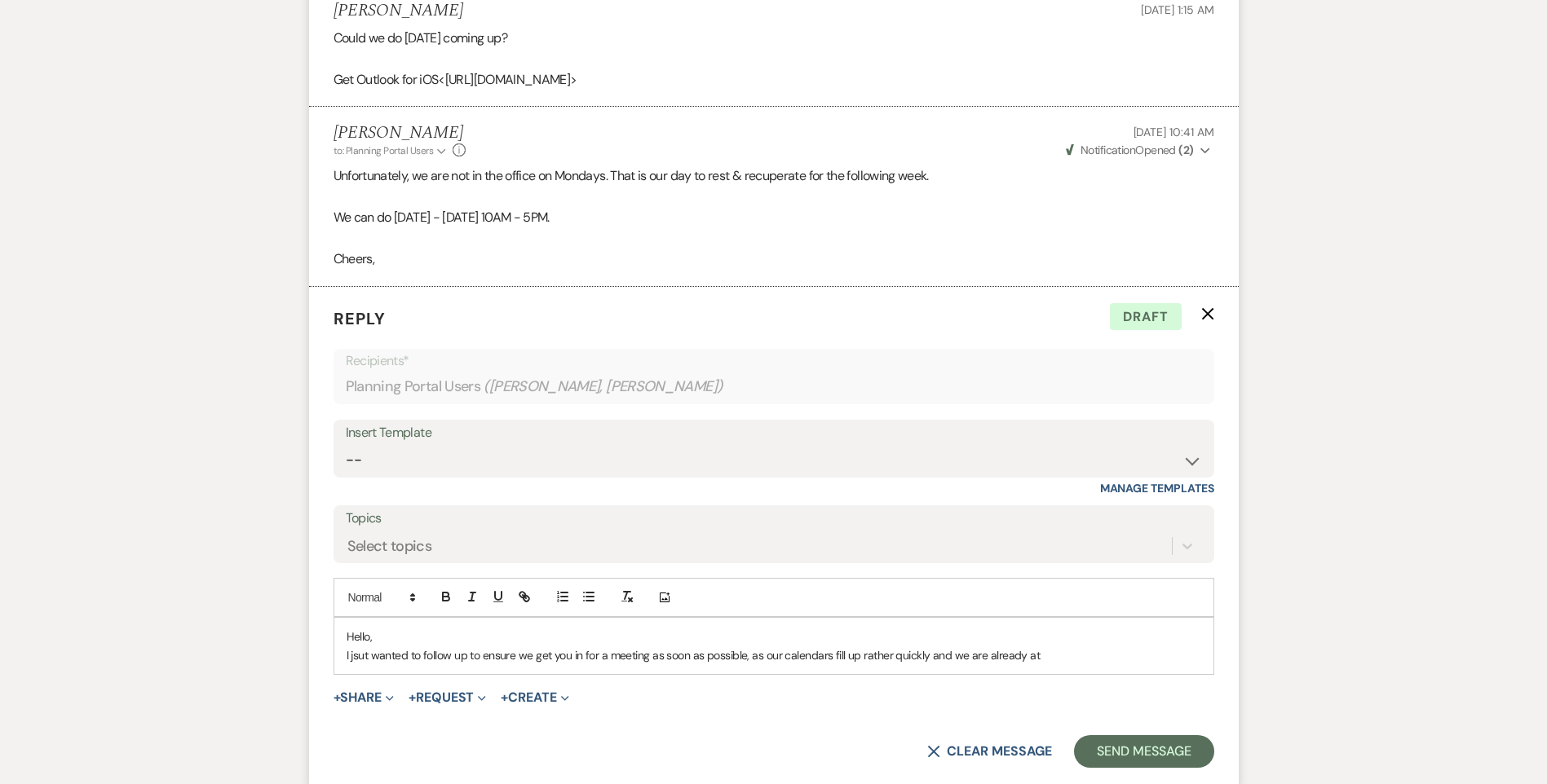
scroll to position [2181, 0]
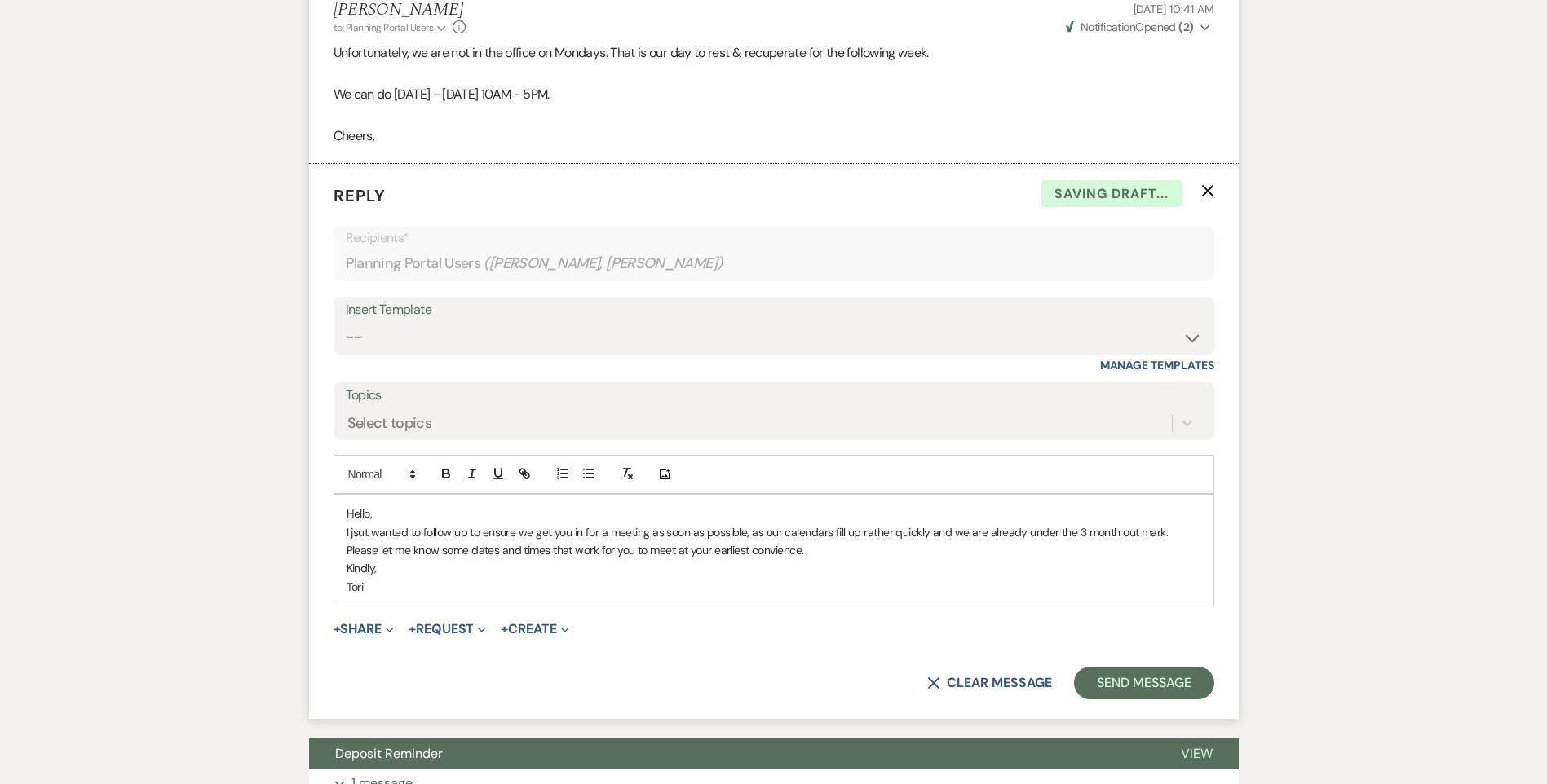
click at [357, 542] on p "Please let me know some dates and times that work for you to meet at your earli…" at bounding box center [774, 550] width 855 height 18
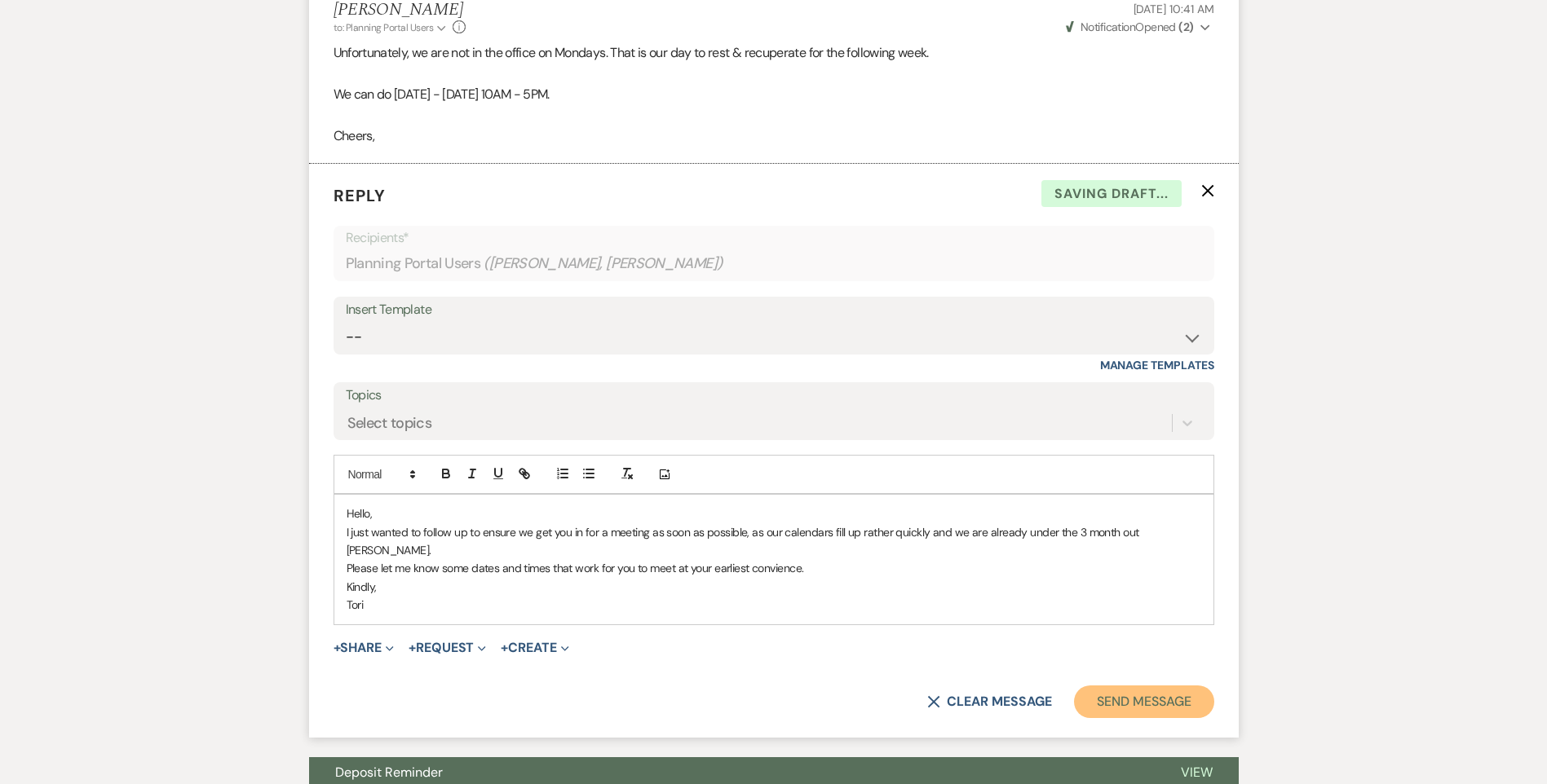
click at [1129, 686] on button "Send Message" at bounding box center [1143, 702] width 139 height 33
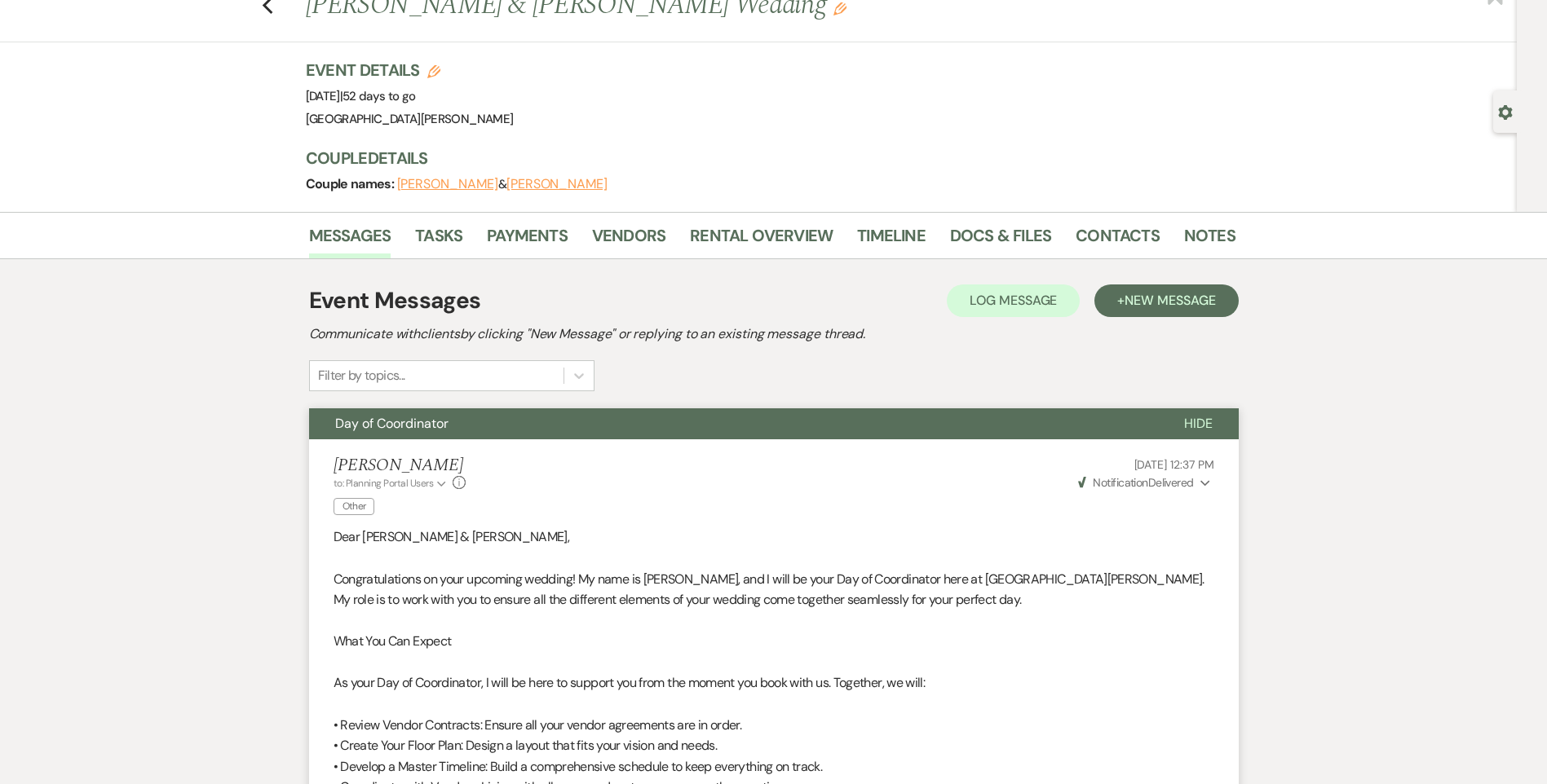
scroll to position [0, 0]
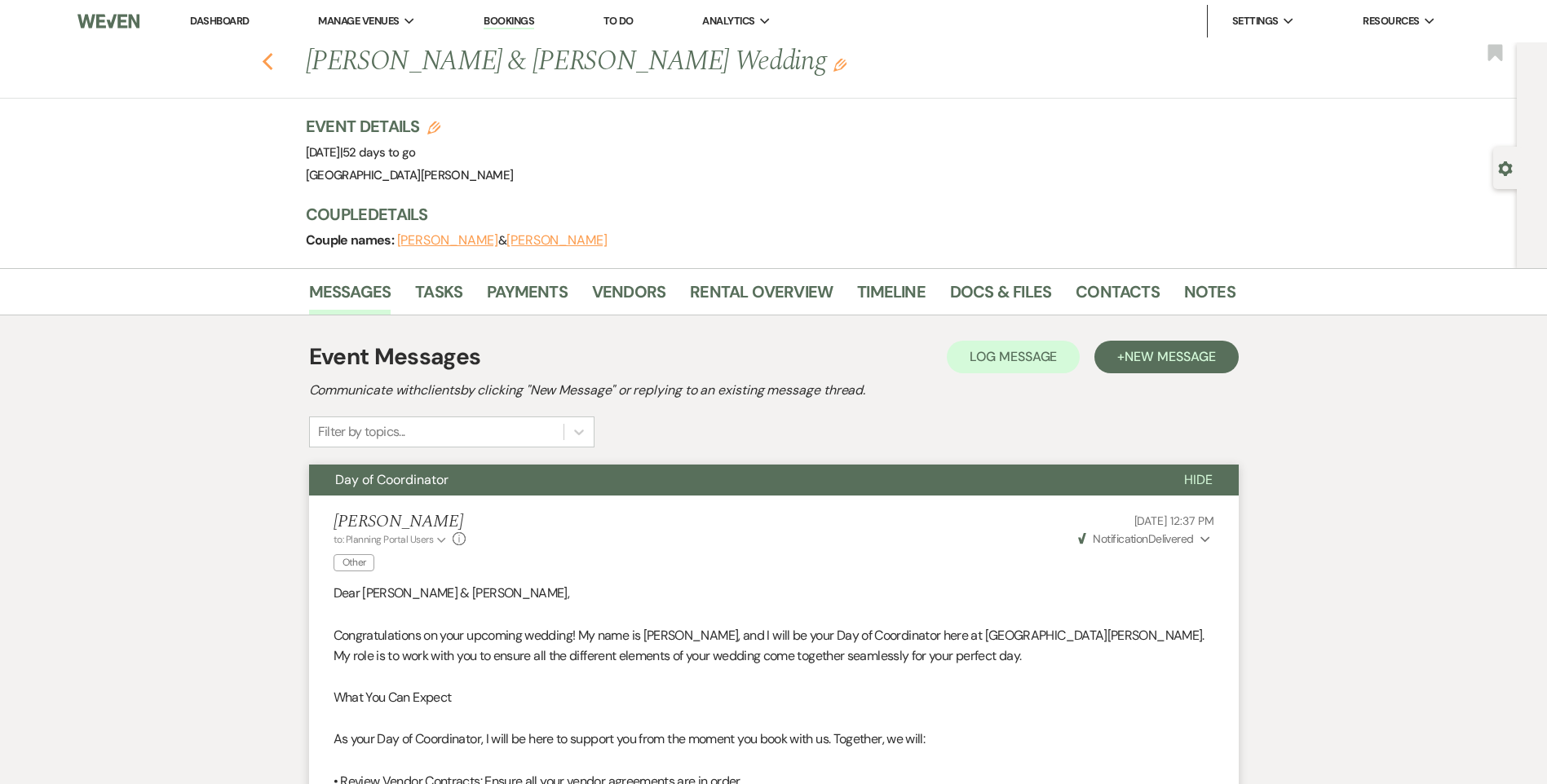
click at [274, 60] on icon "Previous" at bounding box center [268, 62] width 12 height 19
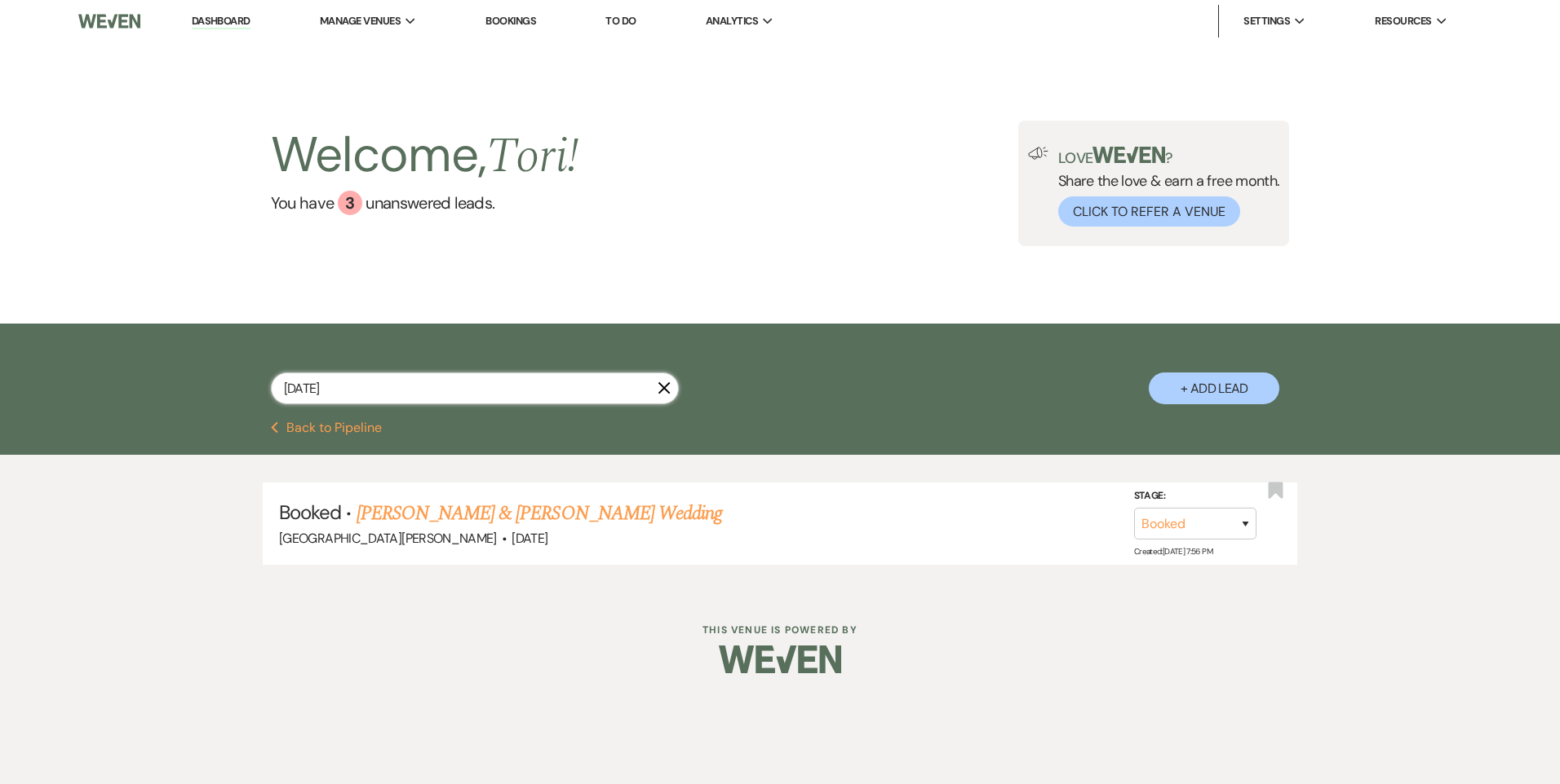
click at [309, 391] on input "[DATE]" at bounding box center [475, 389] width 408 height 32
type input "[DATE]"
click at [418, 506] on link "[PERSON_NAME] & [PERSON_NAME] Wedding" at bounding box center [539, 513] width 365 height 29
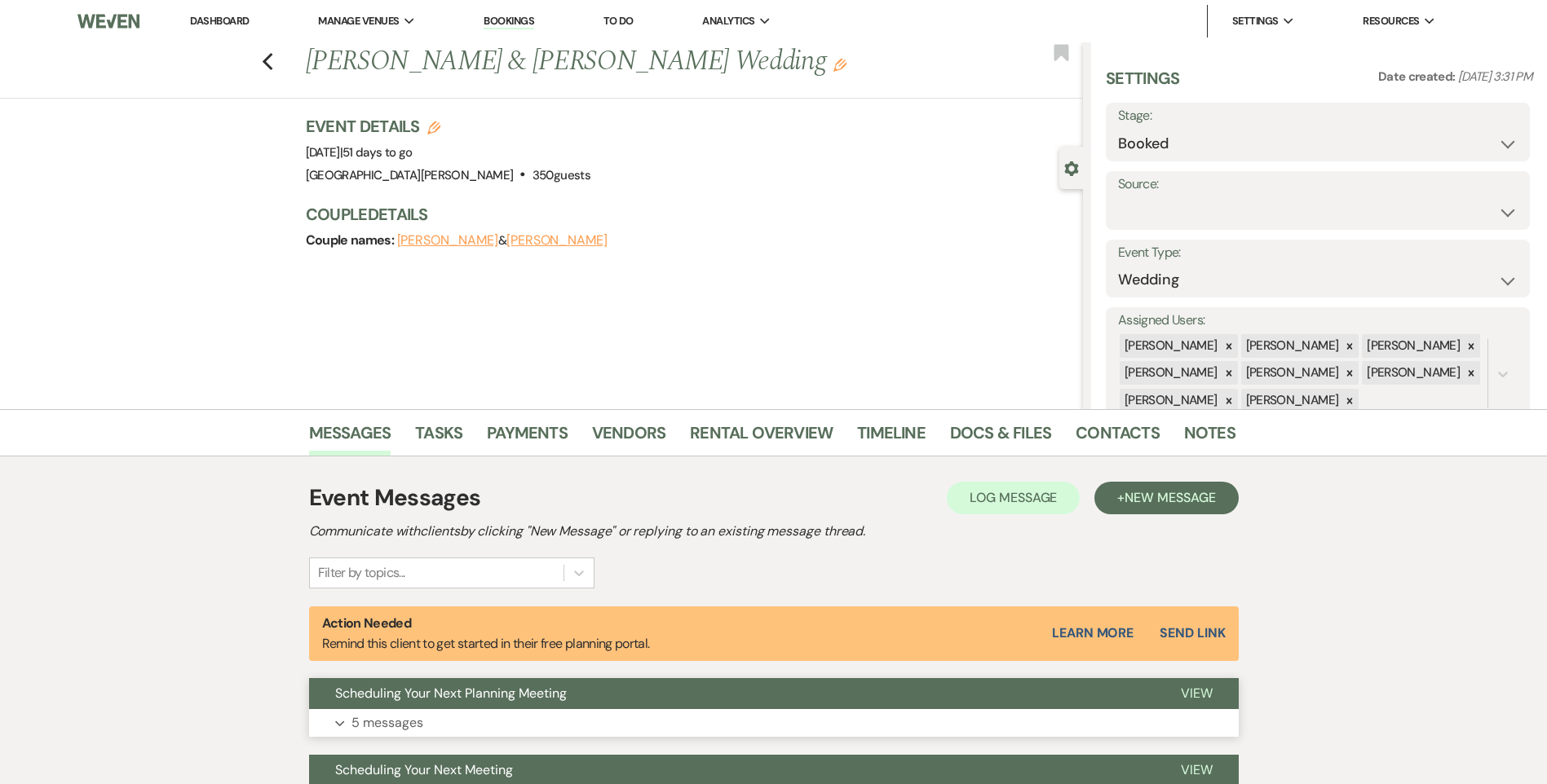
click at [516, 720] on button "Expand 5 messages" at bounding box center [774, 723] width 929 height 27
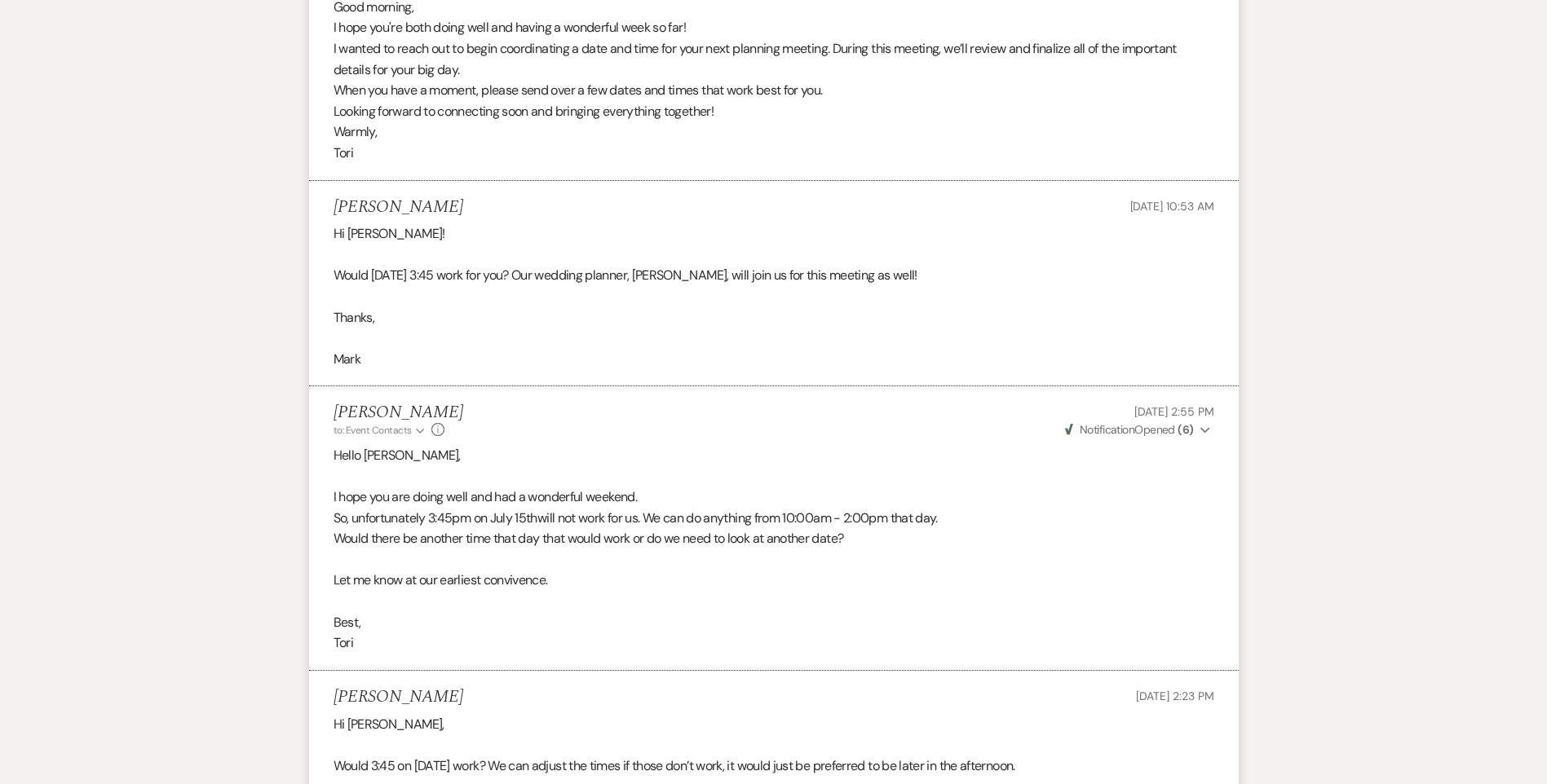
scroll to position [408, 0]
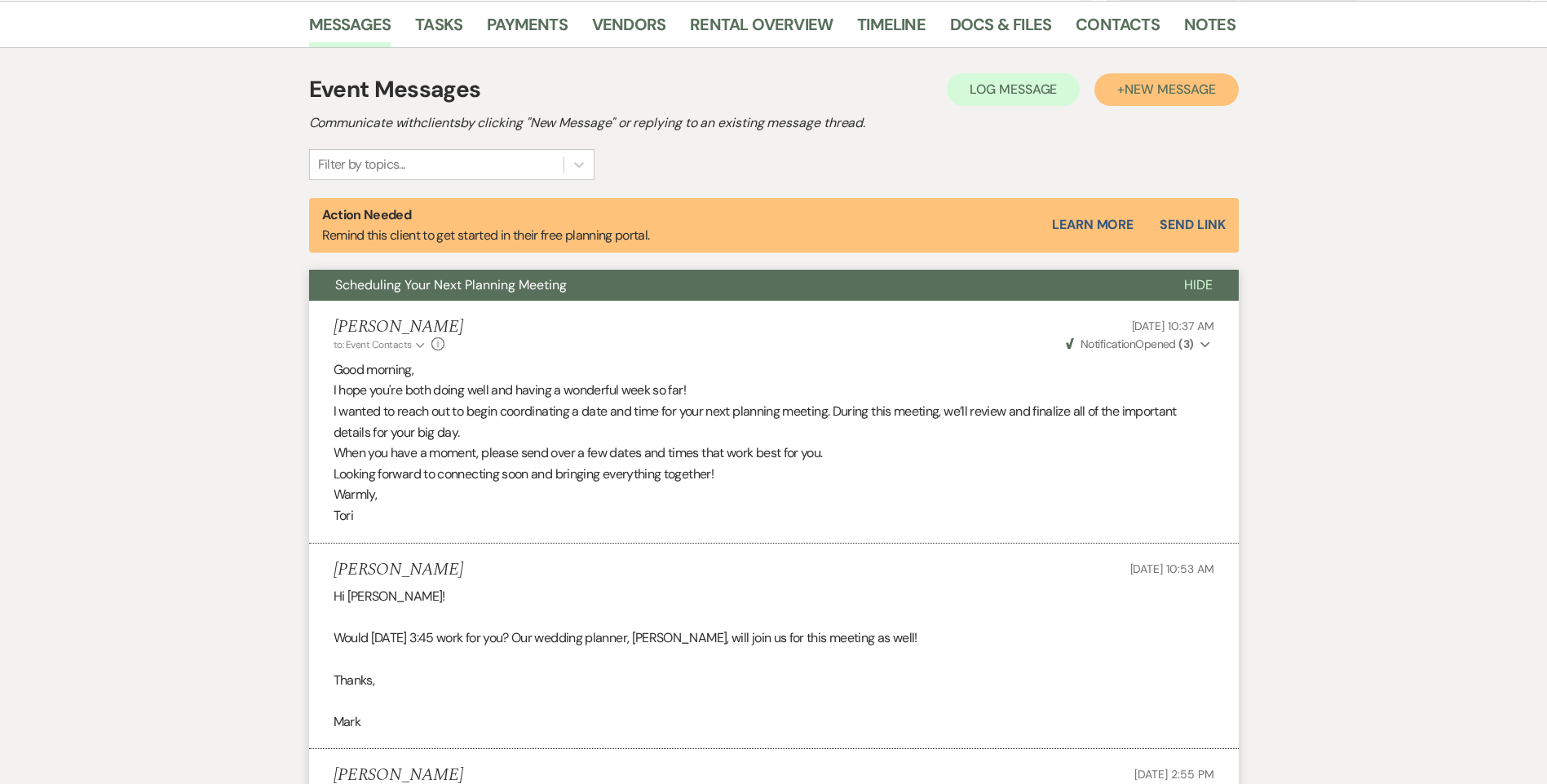
click at [1132, 97] on span "New Message" at bounding box center [1170, 89] width 90 height 17
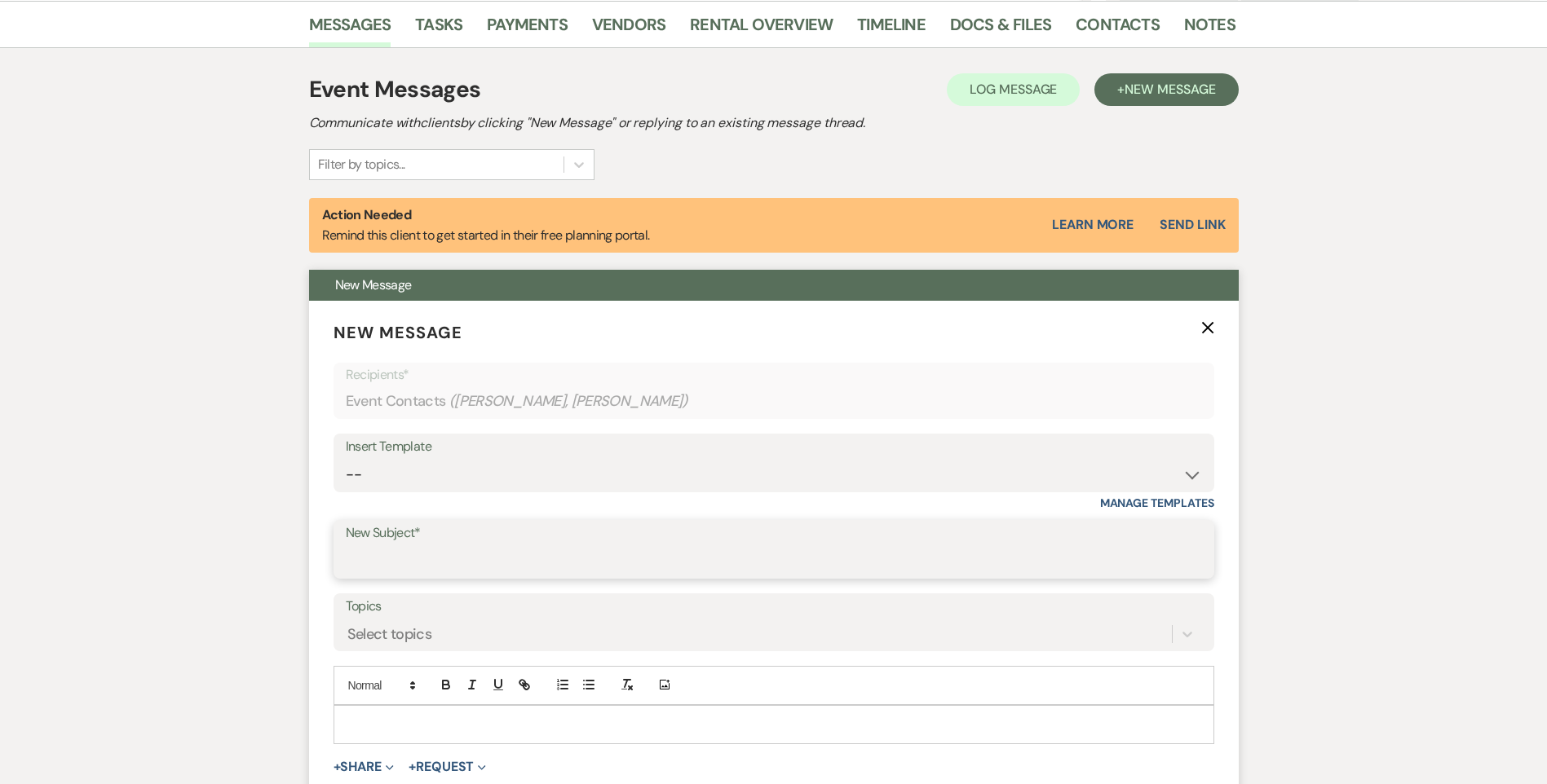
click at [408, 561] on input "New Subject*" at bounding box center [774, 562] width 856 height 32
type input "Scheduling Your Final Planning Meeting"
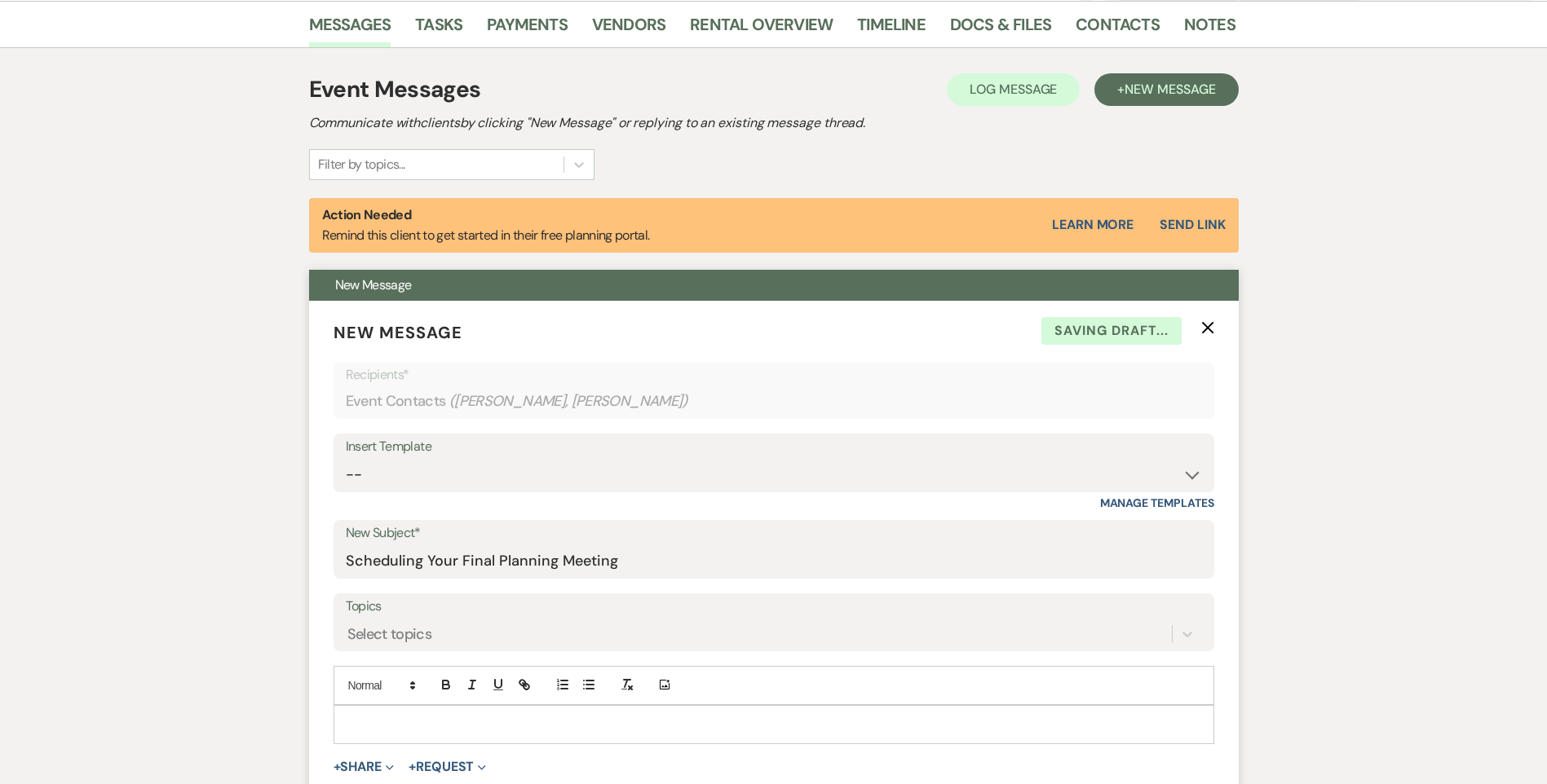
click at [405, 727] on p at bounding box center [774, 725] width 855 height 18
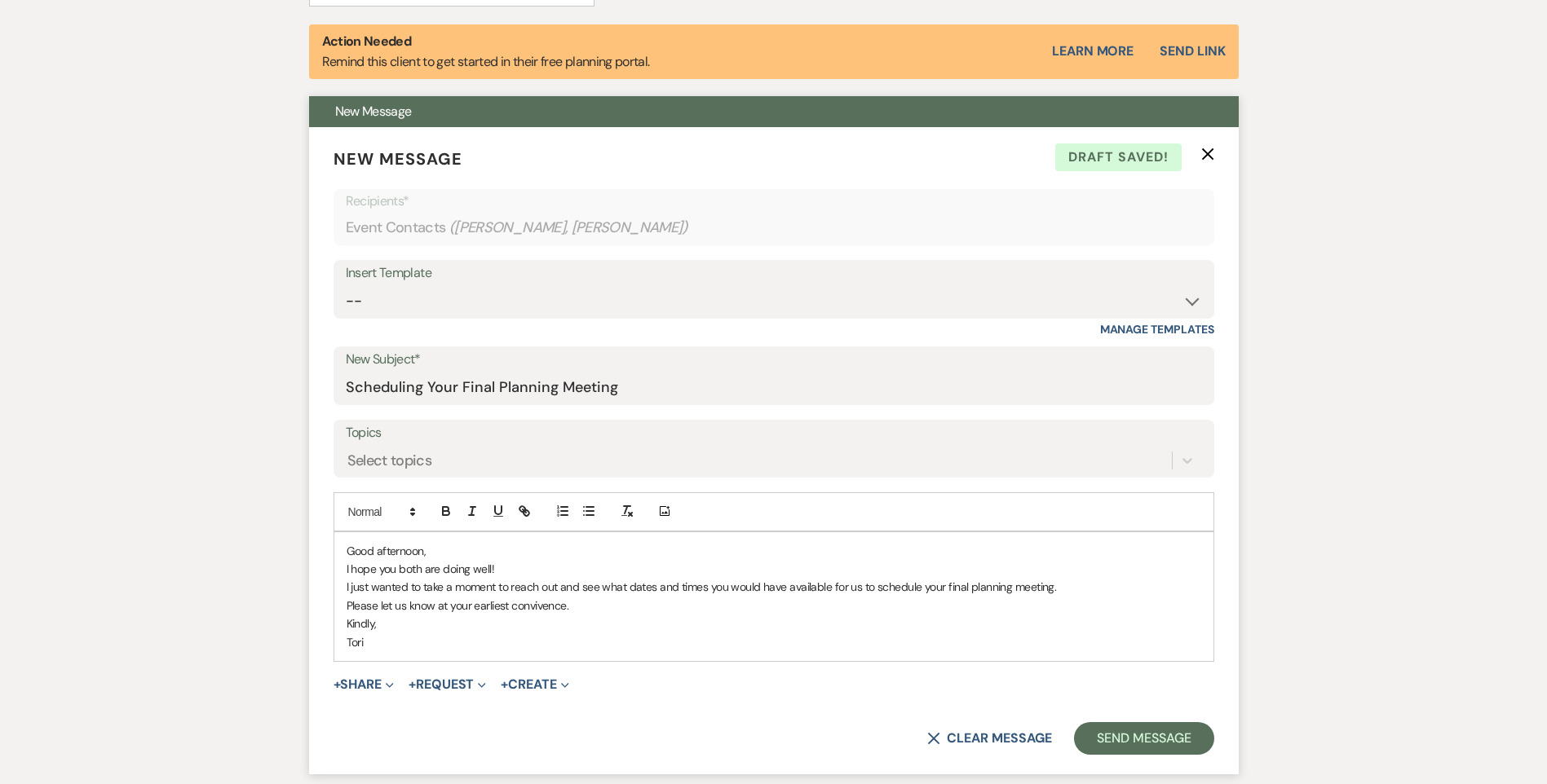
scroll to position [610, 0]
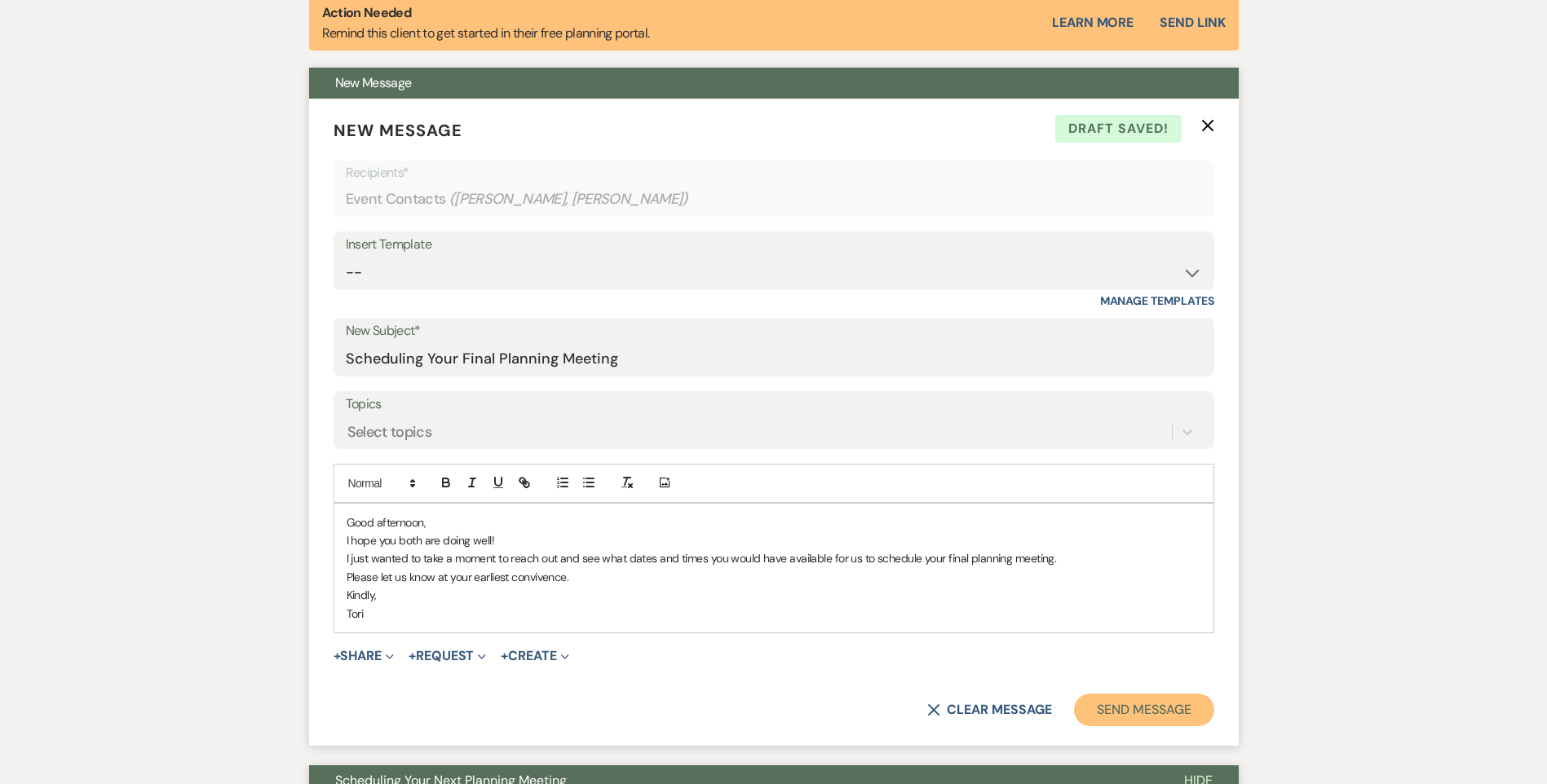
click at [1119, 713] on button "Send Message" at bounding box center [1143, 710] width 139 height 33
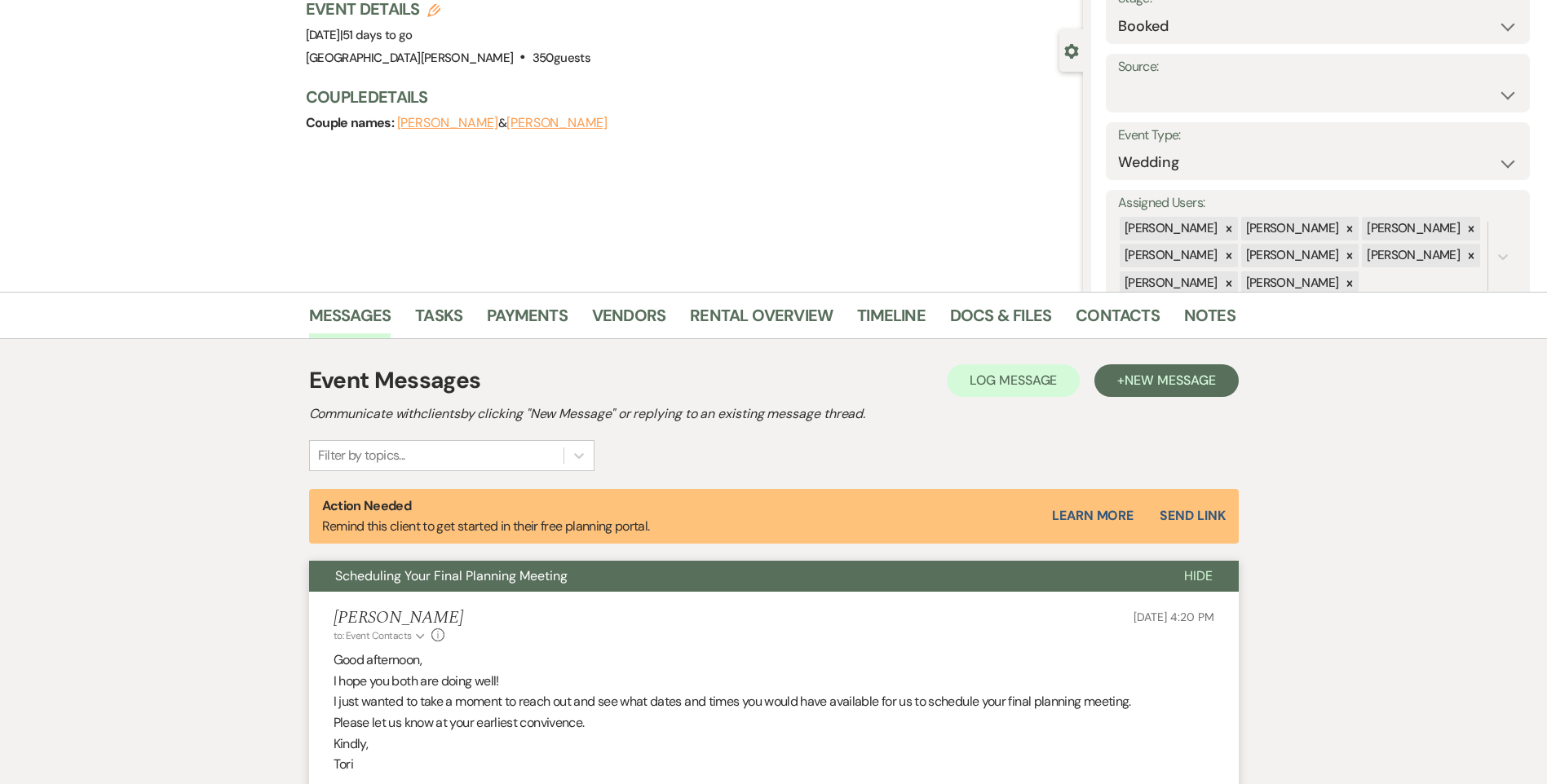
scroll to position [0, 0]
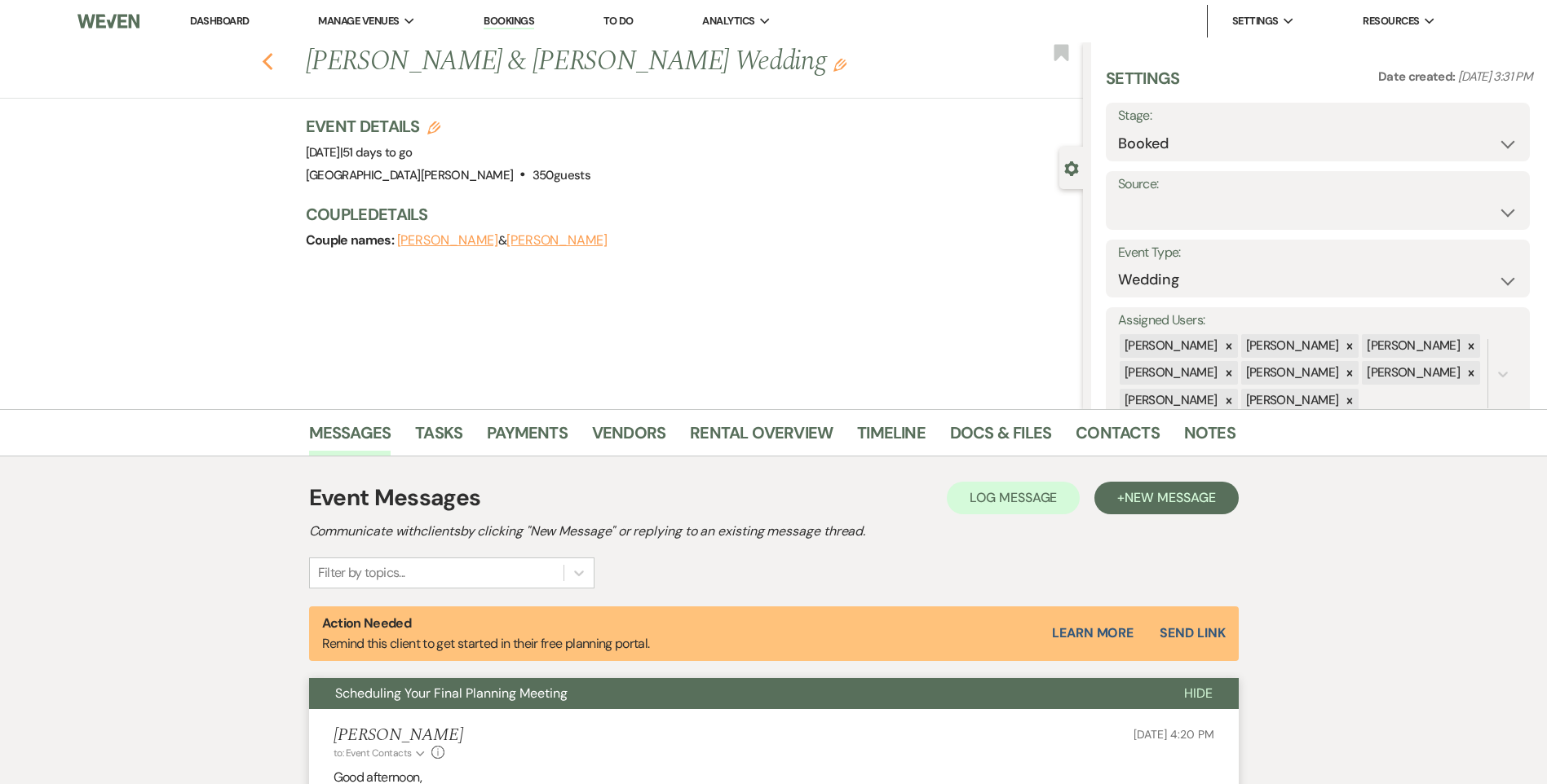
click at [272, 70] on icon "Previous" at bounding box center [268, 62] width 12 height 19
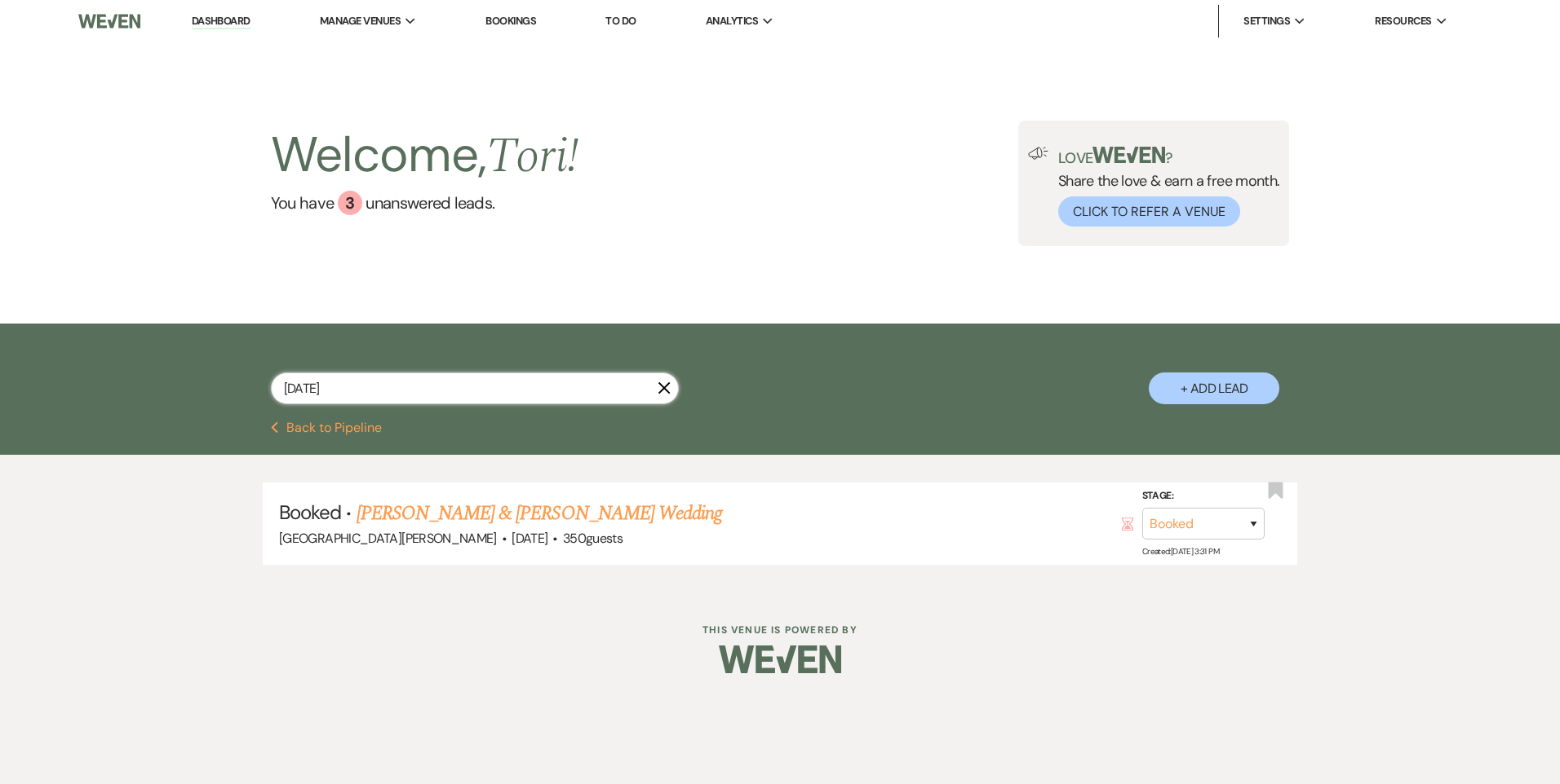
click at [334, 384] on input "[DATE]" at bounding box center [475, 389] width 408 height 32
type input "[DATE]"
click at [383, 498] on li "Booked · [PERSON_NAME] & [PERSON_NAME] Wedding [GEOGRAPHIC_DATA][PERSON_NAME] ·…" at bounding box center [779, 524] width 1034 height 82
click at [384, 507] on link "[PERSON_NAME] & [PERSON_NAME] Wedding" at bounding box center [539, 513] width 365 height 29
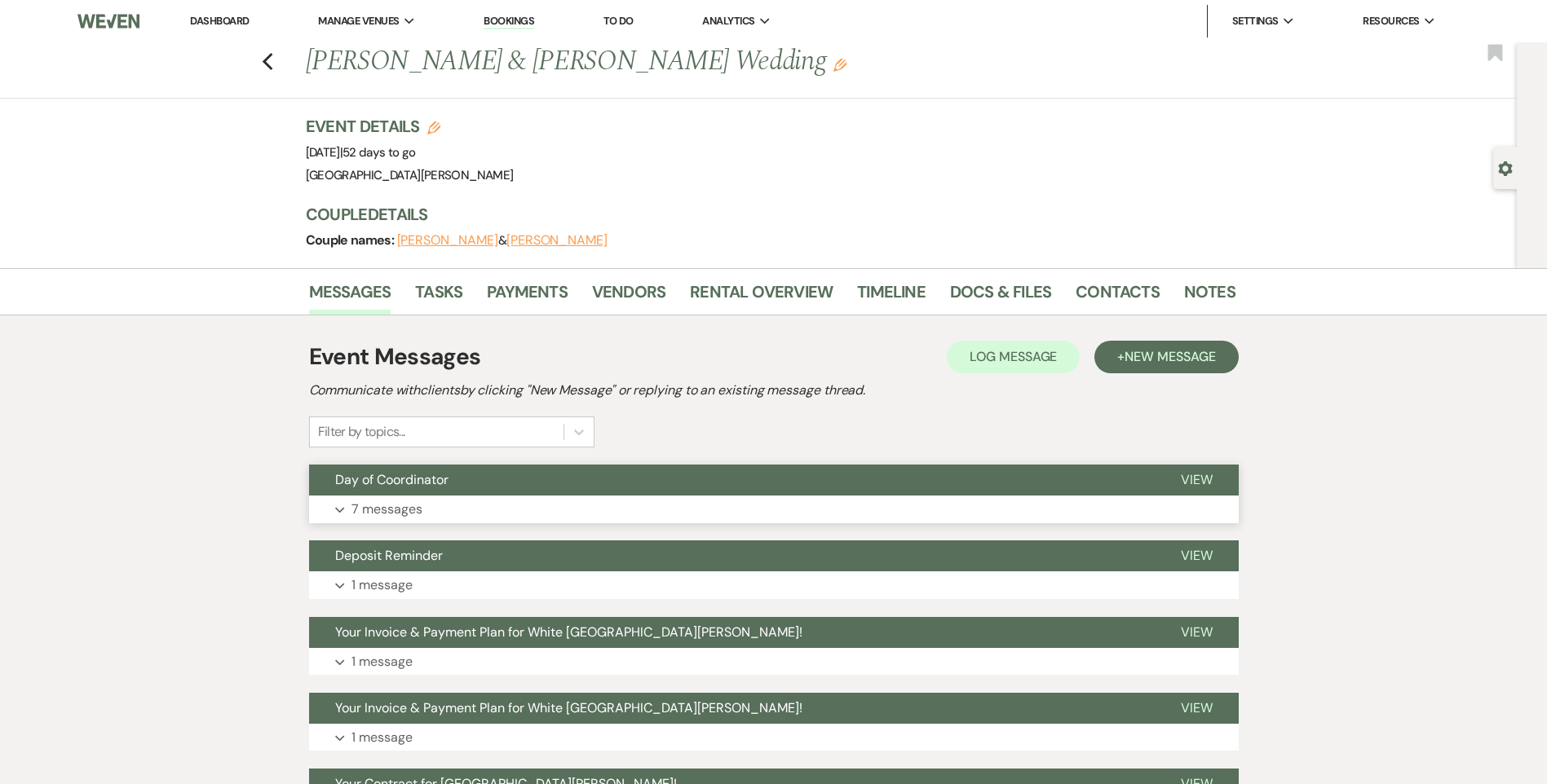
click at [361, 516] on p "7 messages" at bounding box center [387, 509] width 71 height 21
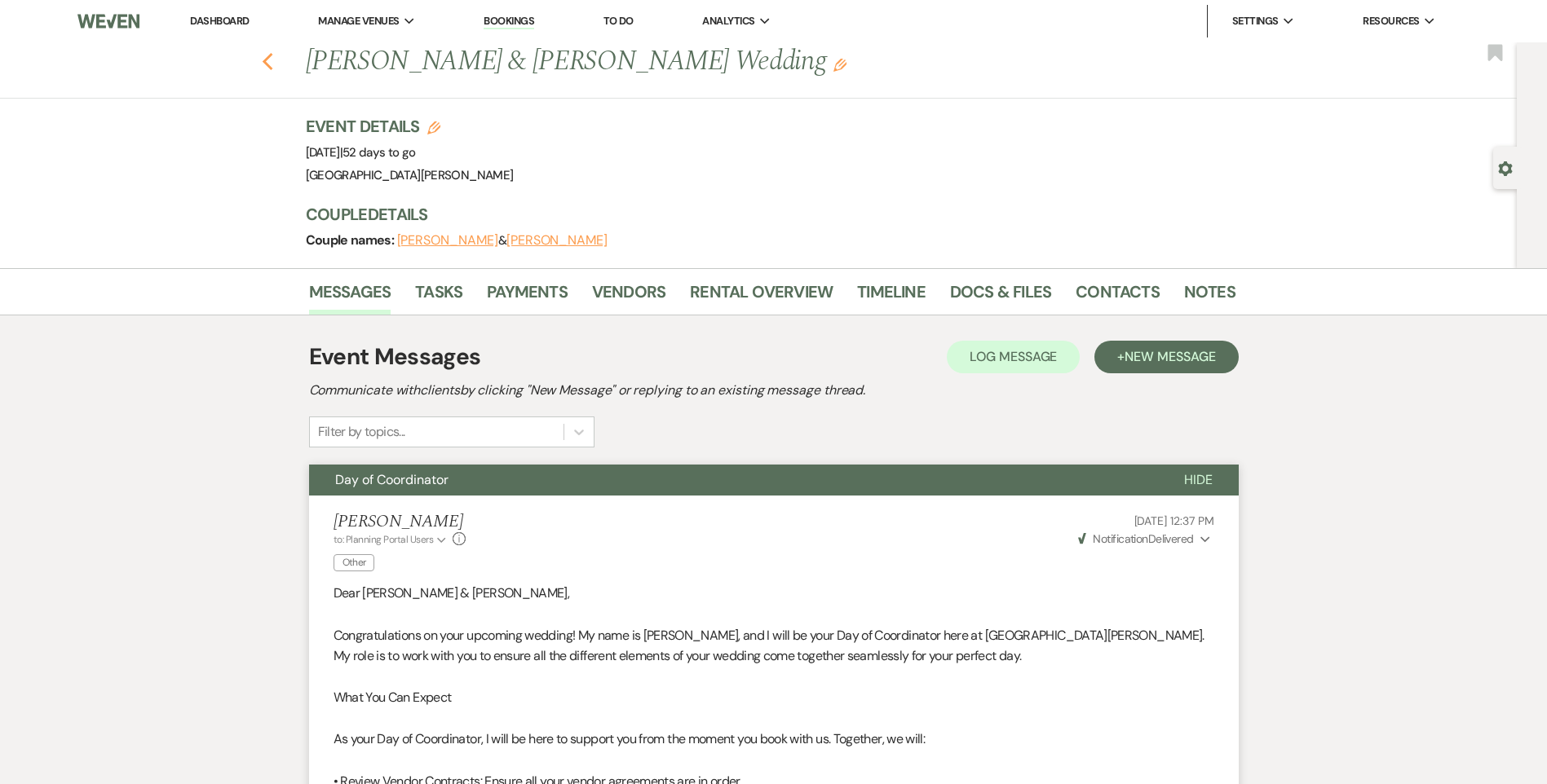
click at [274, 66] on icon "Previous" at bounding box center [268, 62] width 12 height 19
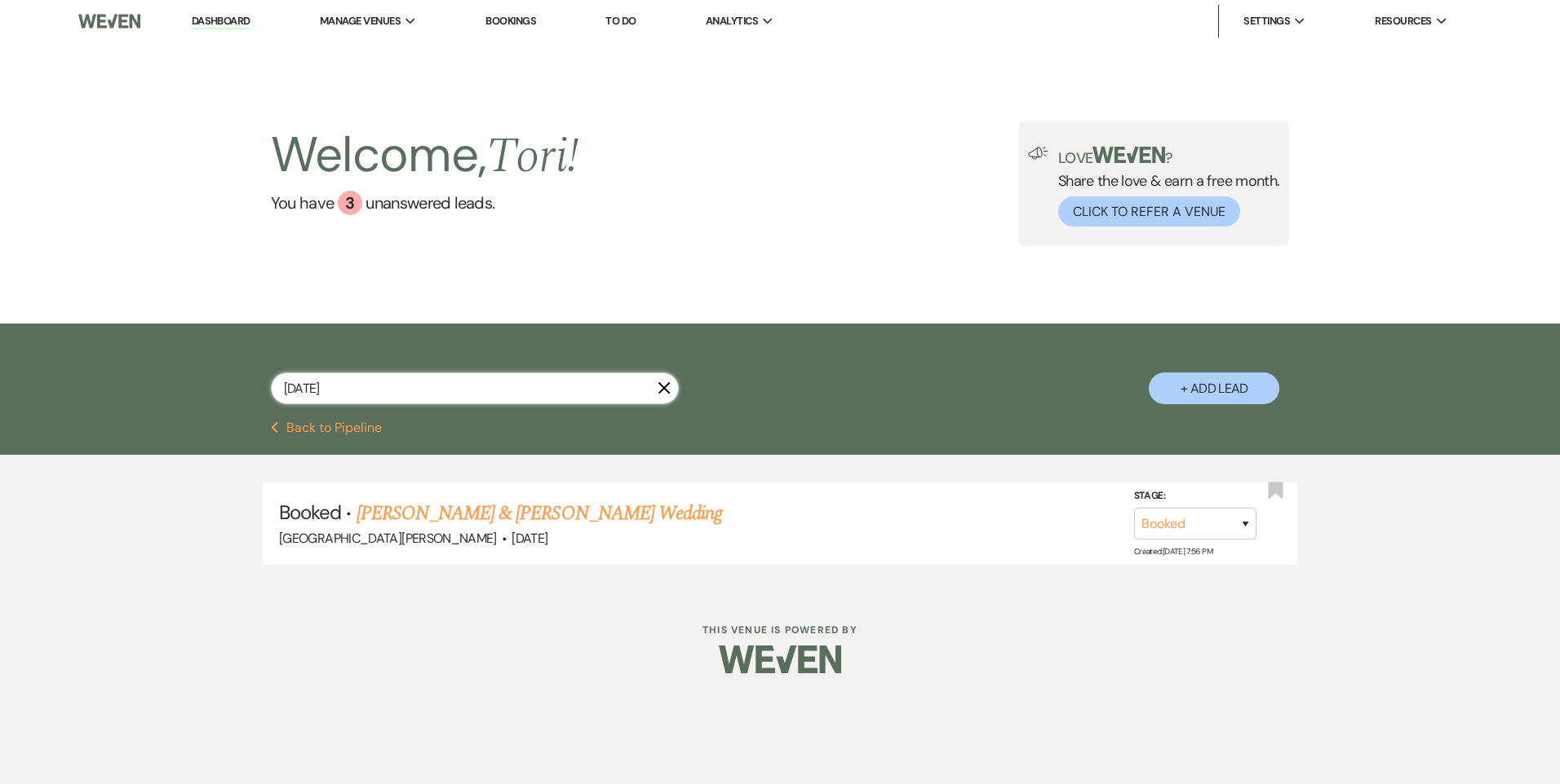
click at [308, 393] on input "[DATE]" at bounding box center [475, 389] width 408 height 32
type input "[DATE]"
drag, startPoint x: 383, startPoint y: 520, endPoint x: 396, endPoint y: 516, distance: 13.6
click at [383, 519] on link "[PERSON_NAME] & [PERSON_NAME] Wedding" at bounding box center [539, 513] width 365 height 29
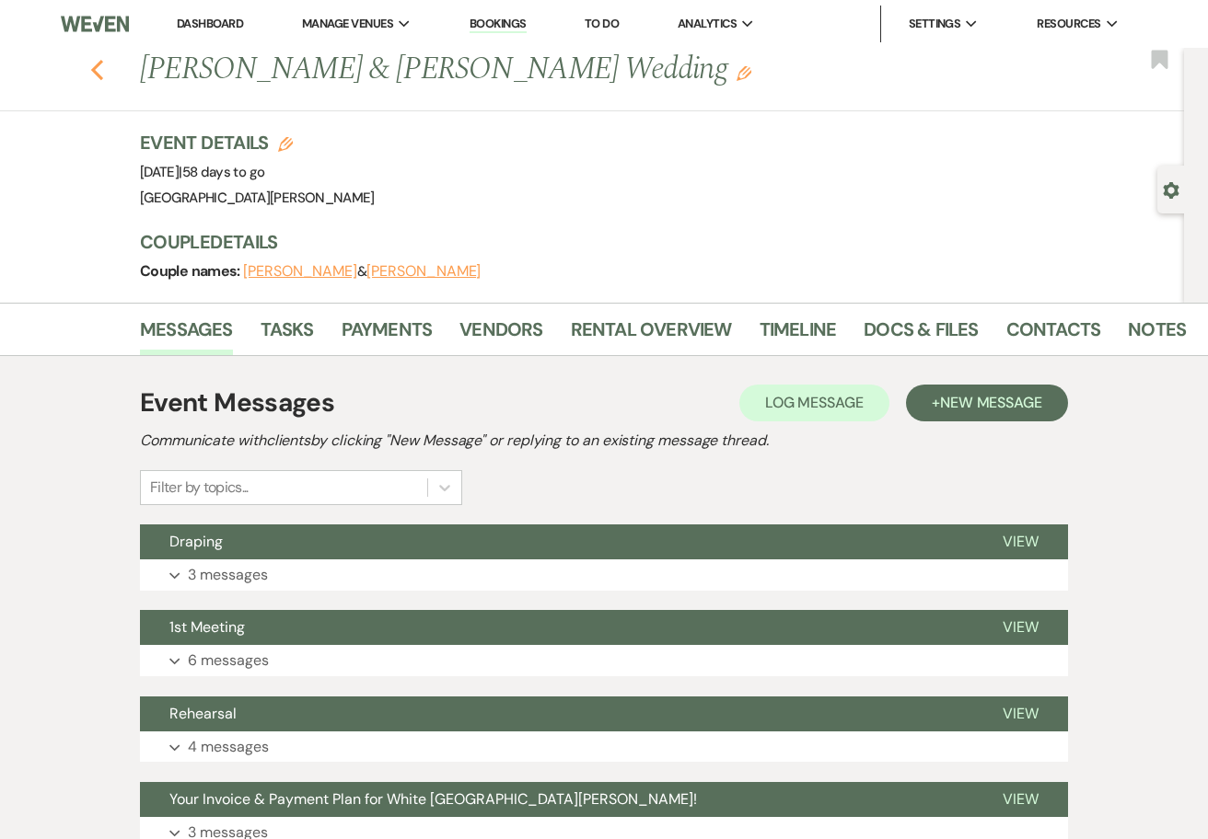
click at [104, 67] on icon "Previous" at bounding box center [97, 70] width 14 height 22
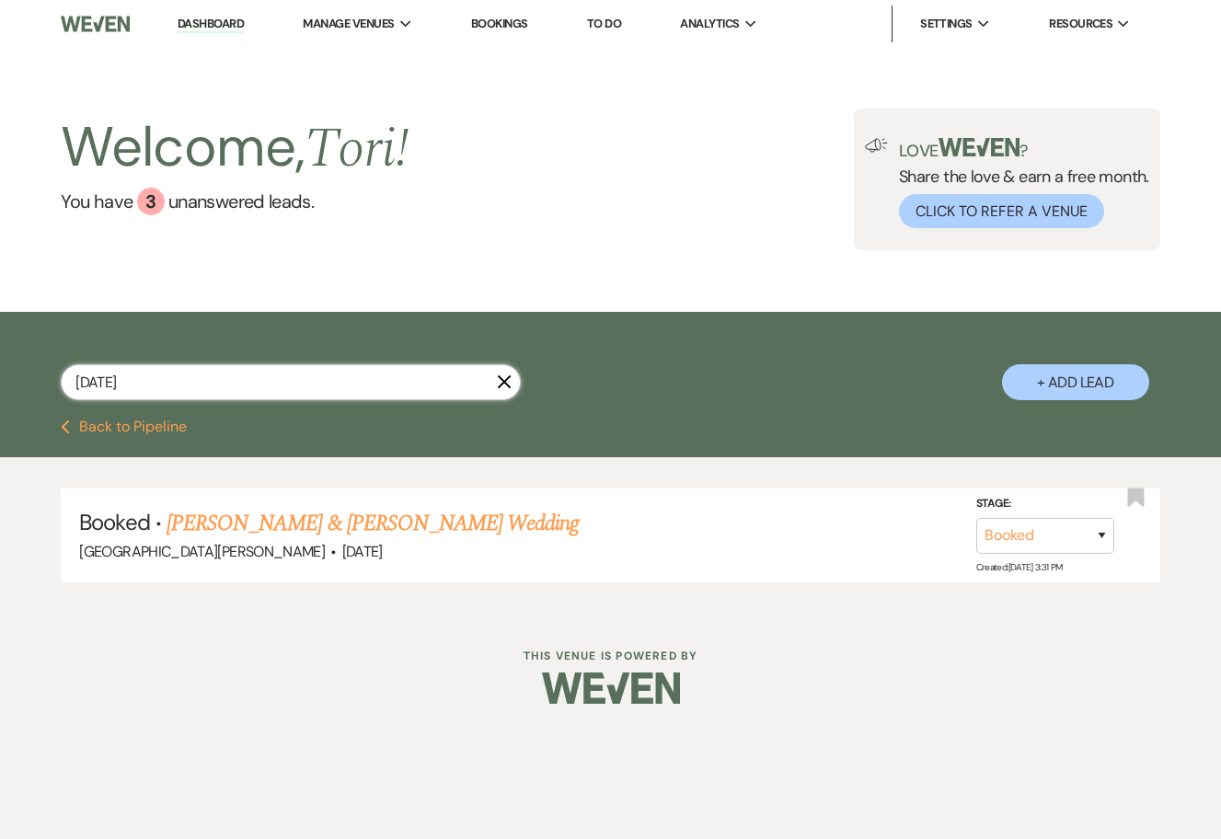
drag, startPoint x: 189, startPoint y: 387, endPoint x: 49, endPoint y: 384, distance: 139.9
click at [49, 399] on div "[DATE] X + Add Lead" at bounding box center [610, 368] width 1221 height 95
type input "[DATE]"
click at [237, 526] on link "Nour [PERSON_NAME] & [PERSON_NAME] Wedding" at bounding box center [396, 523] width 459 height 33
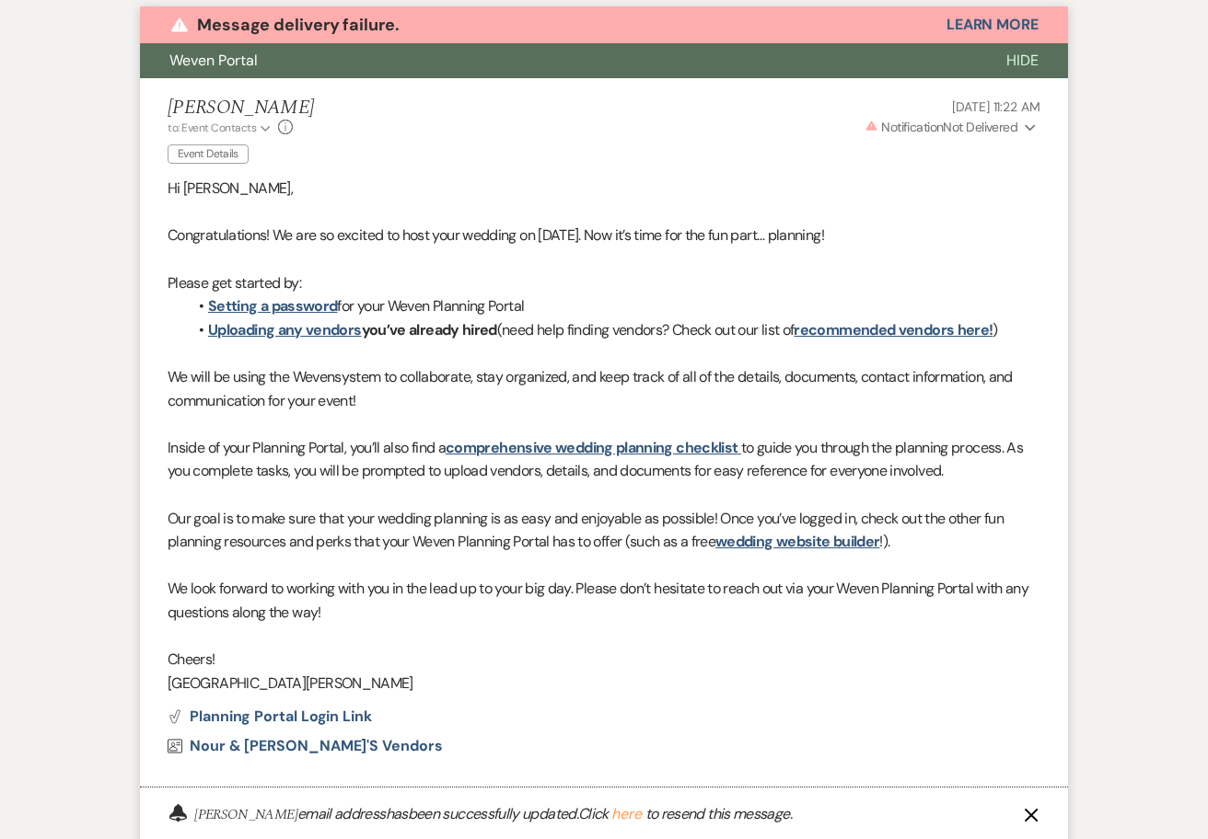
scroll to position [2109, 0]
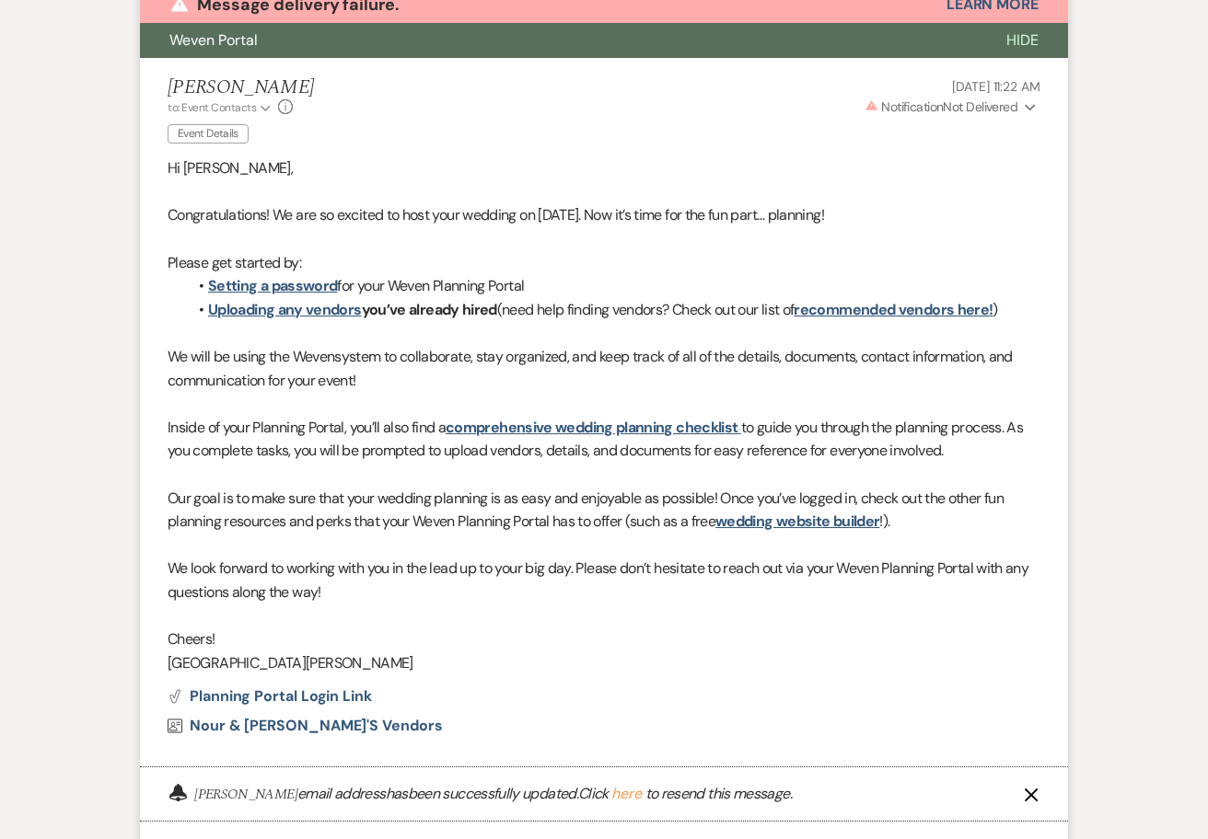
click at [422, 133] on div "[PERSON_NAME] to: Event Contacts Expand Info Event Details [DATE] 11:22 AM Warn…" at bounding box center [604, 112] width 873 height 73
